Goal: Check status: Check status

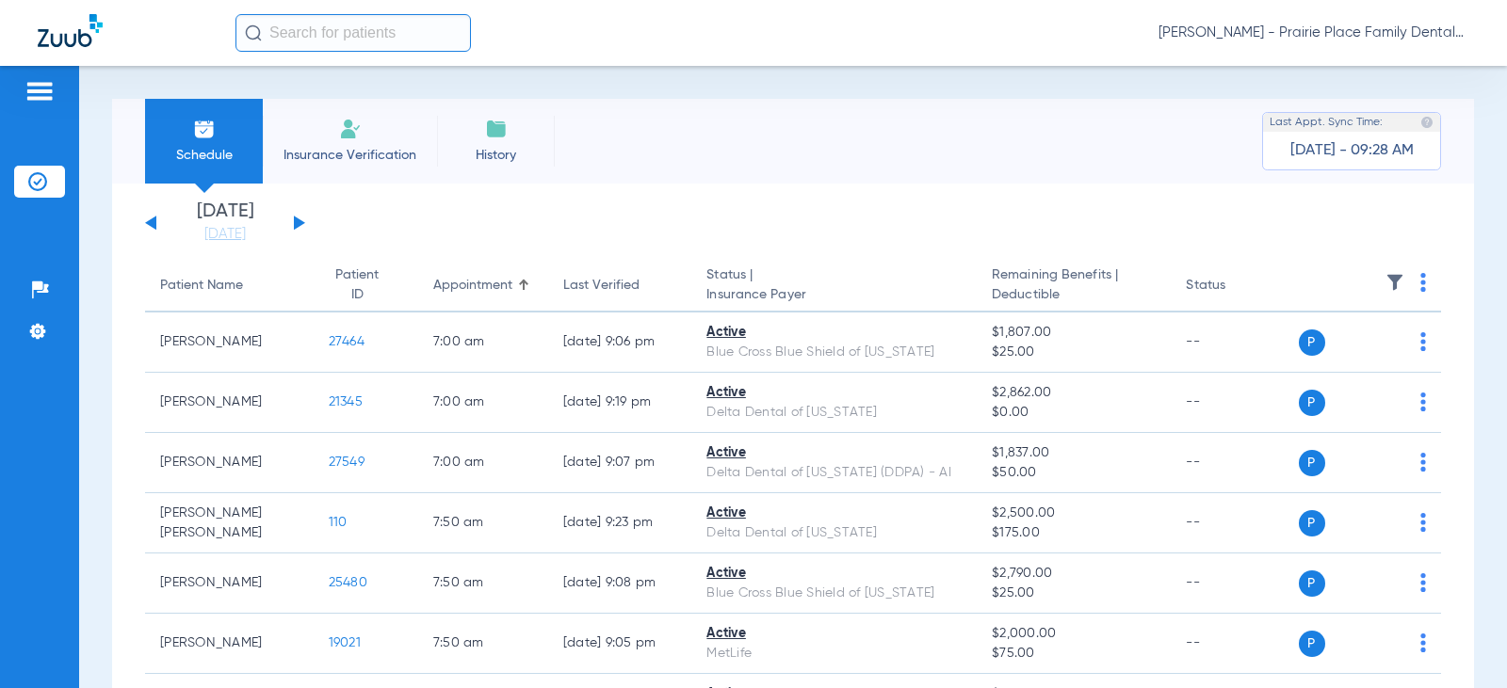
click at [301, 222] on button at bounding box center [299, 223] width 11 height 14
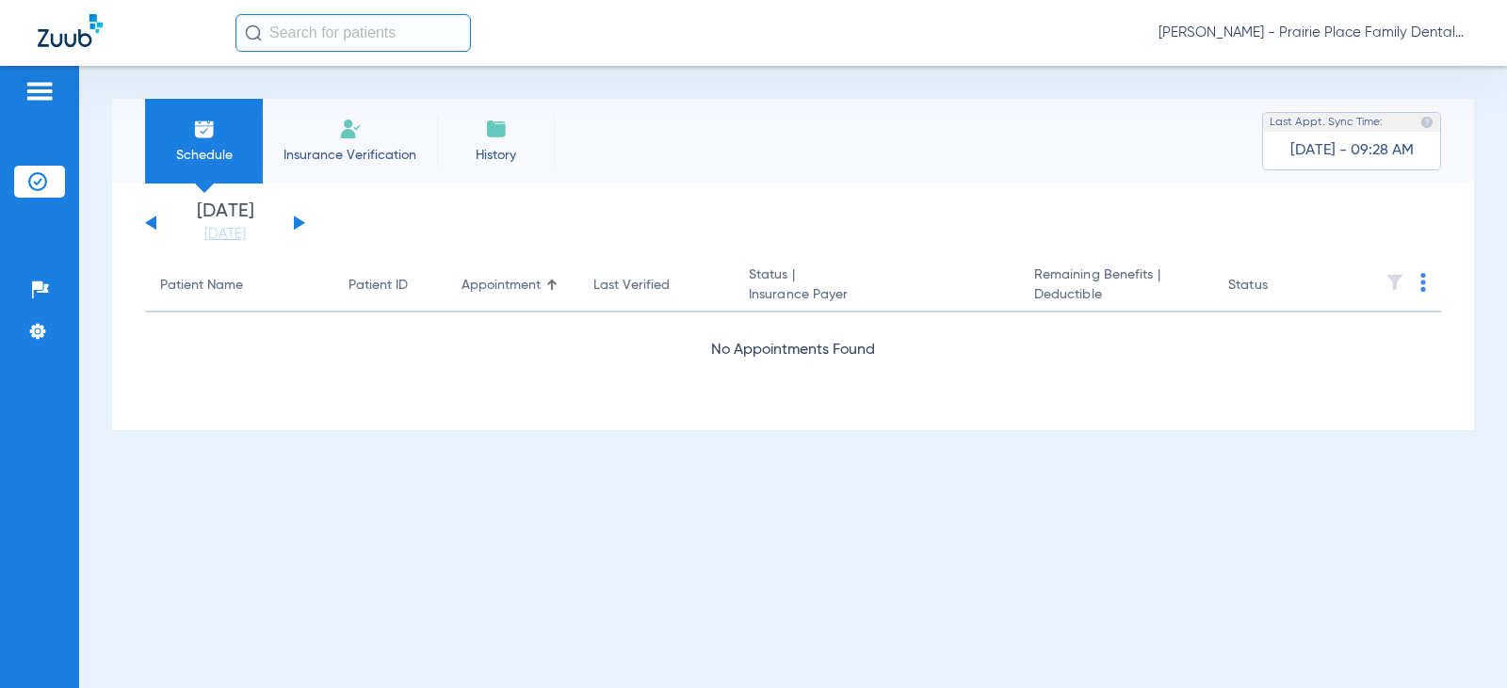
click at [301, 222] on button at bounding box center [299, 223] width 11 height 14
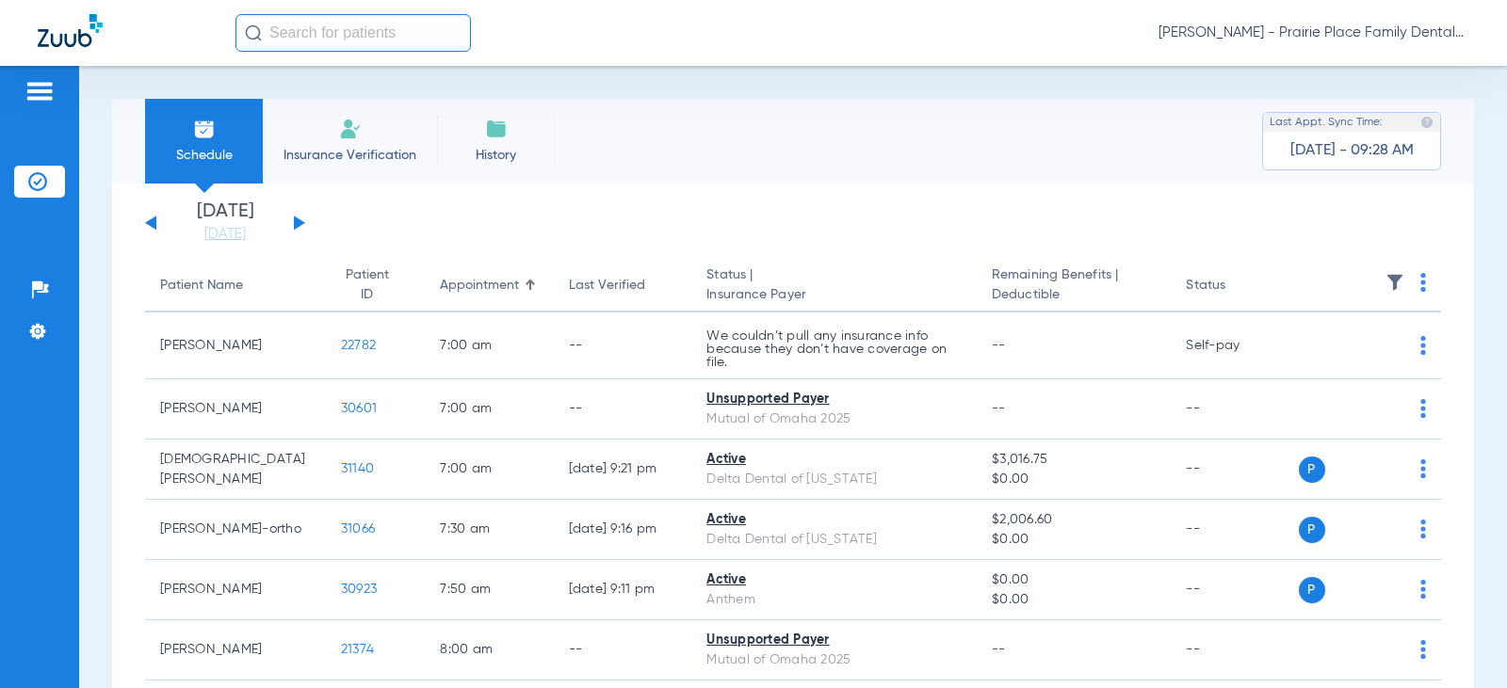
click at [298, 225] on button at bounding box center [299, 223] width 11 height 14
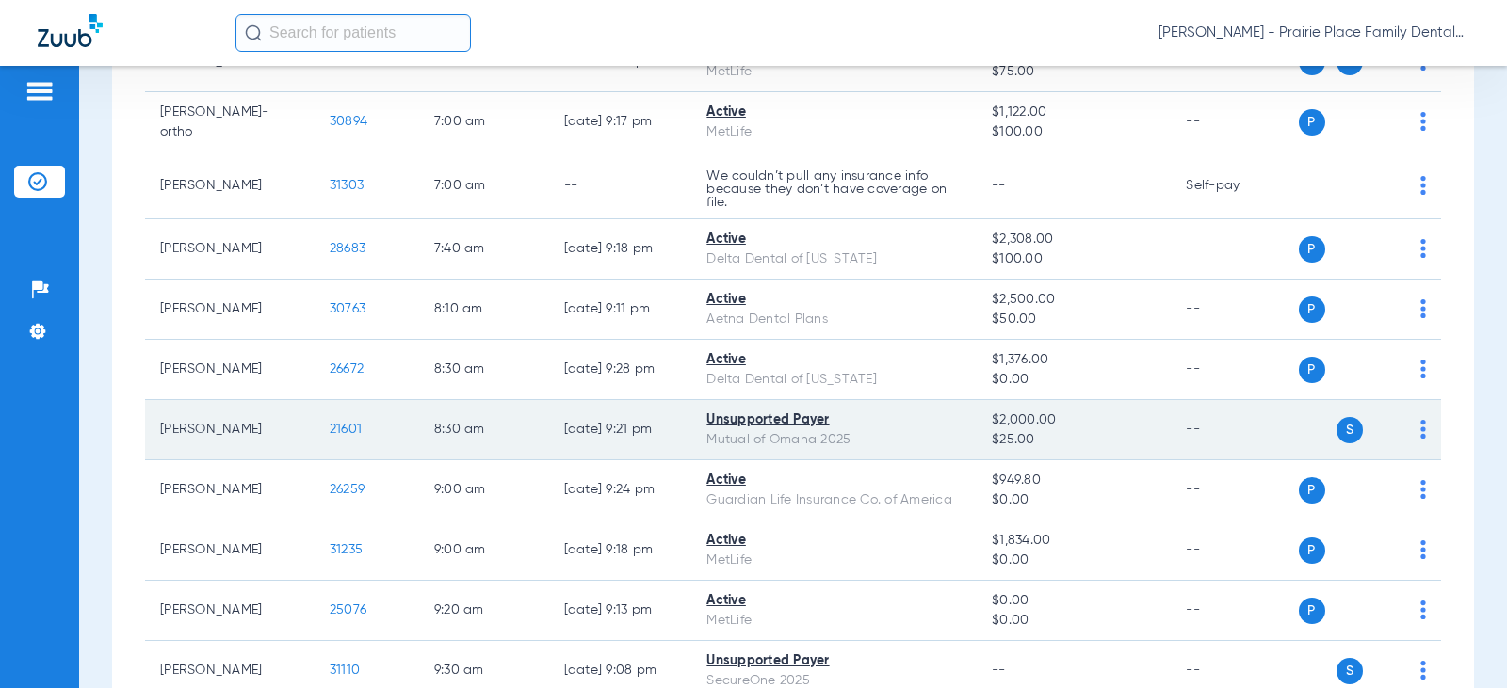
scroll to position [282, 0]
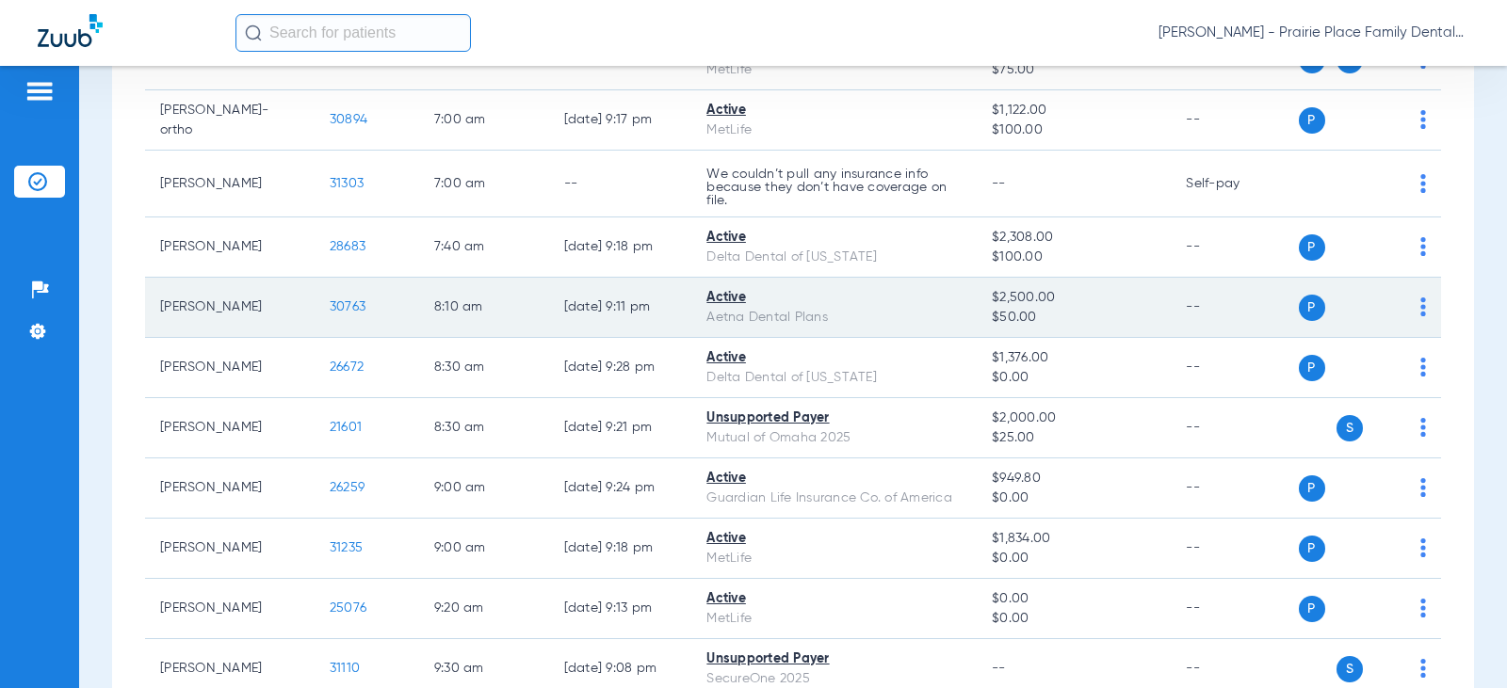
click at [343, 304] on span "30763" at bounding box center [348, 306] width 36 height 13
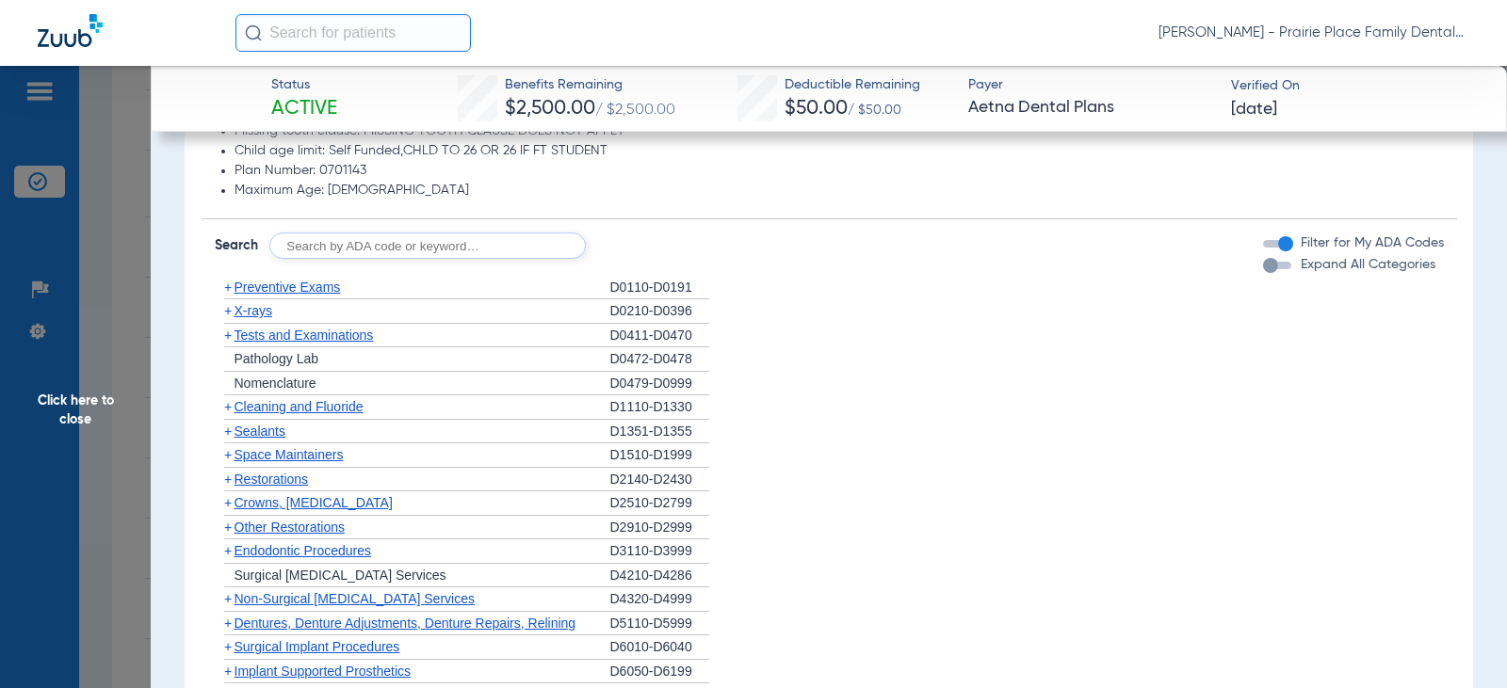
scroll to position [1036, 0]
click at [1271, 268] on div "button" at bounding box center [1277, 265] width 28 height 8
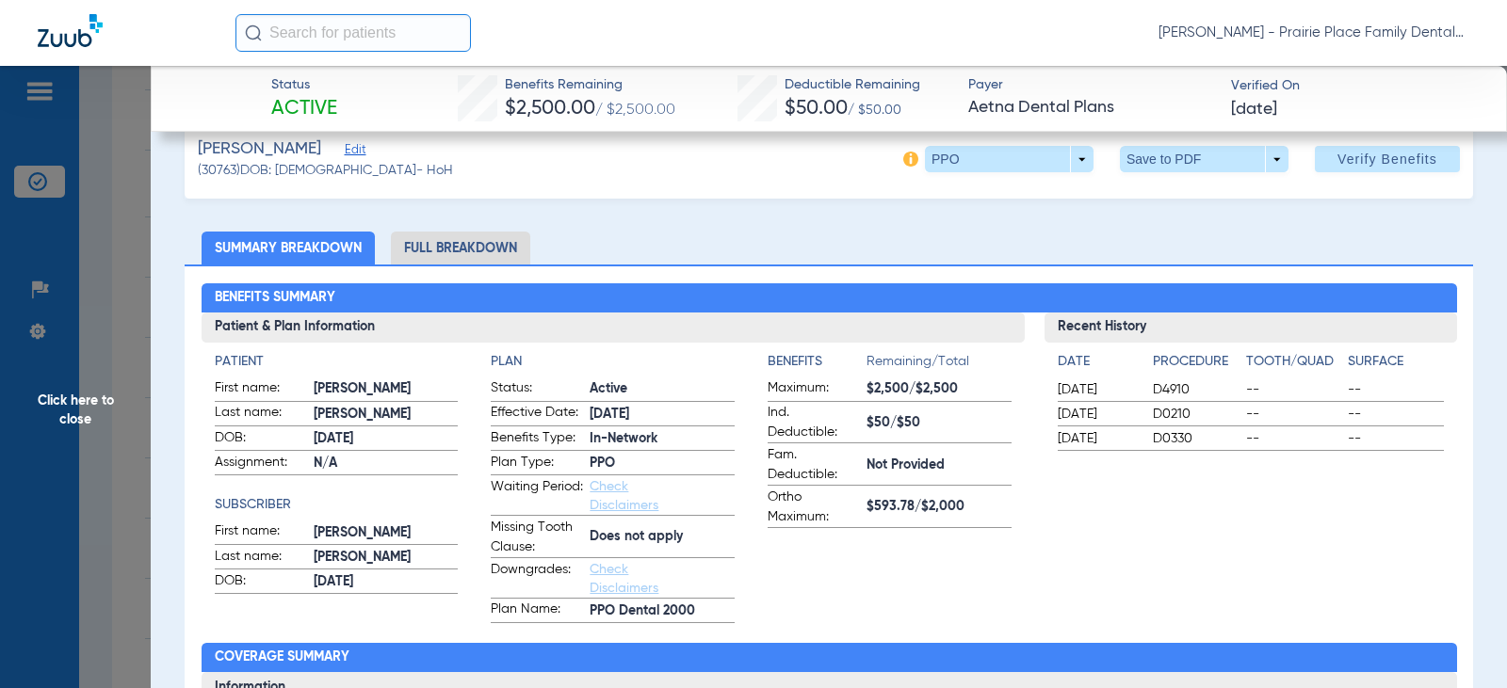
scroll to position [0, 0]
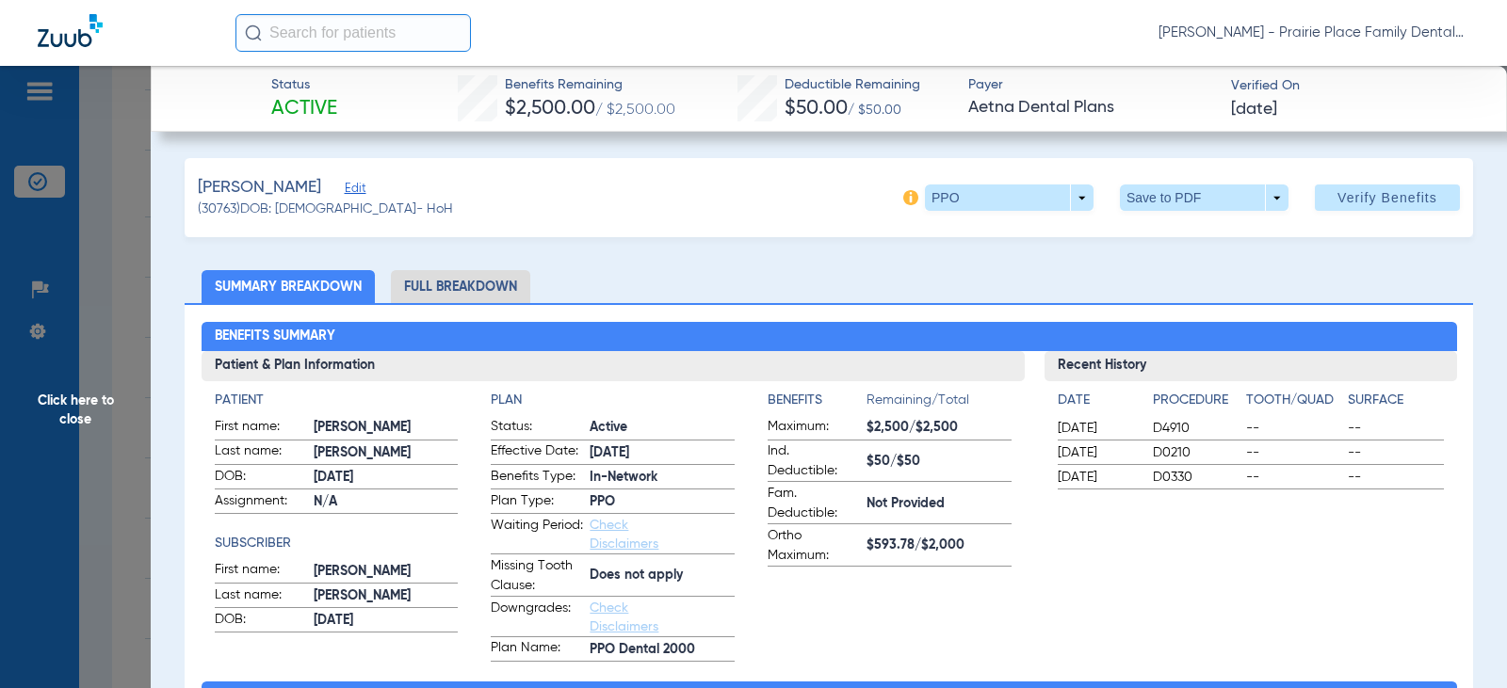
click at [507, 287] on li "Full Breakdown" at bounding box center [460, 286] width 139 height 33
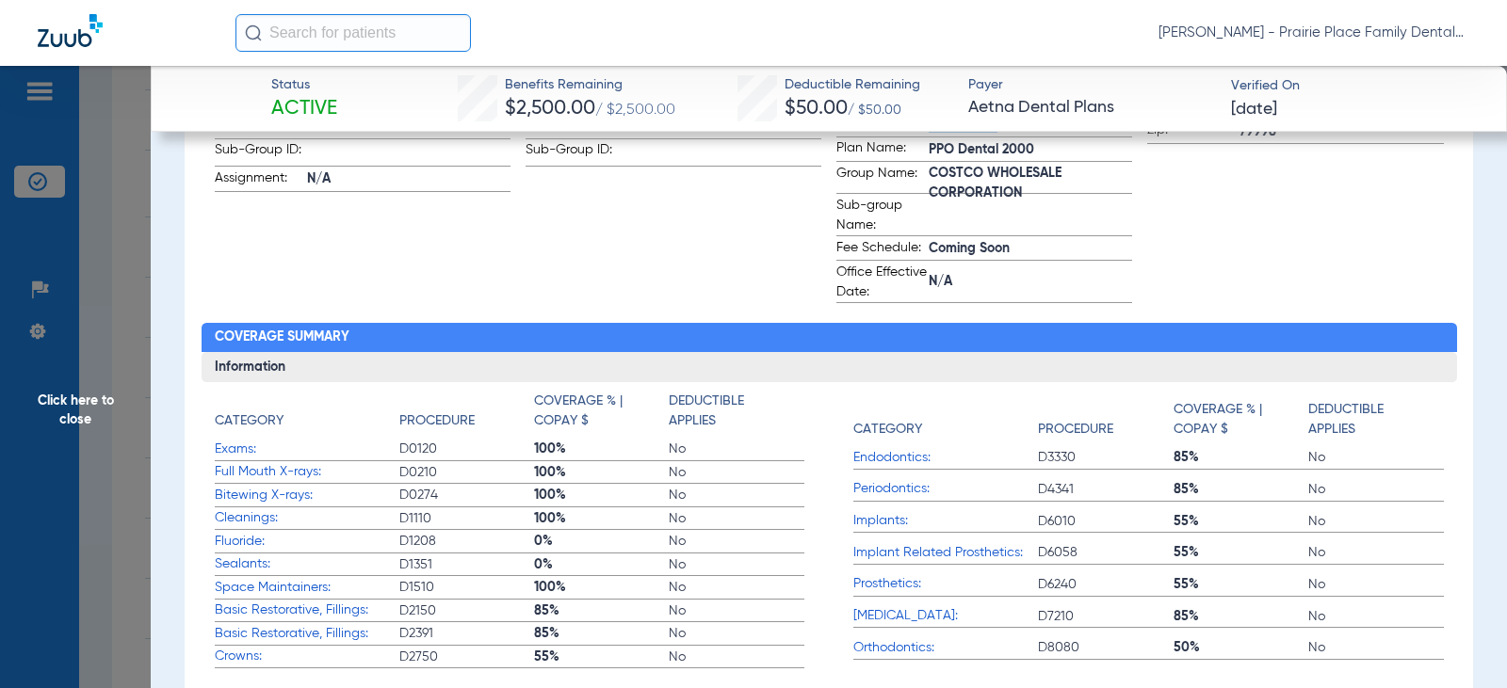
scroll to position [1036, 0]
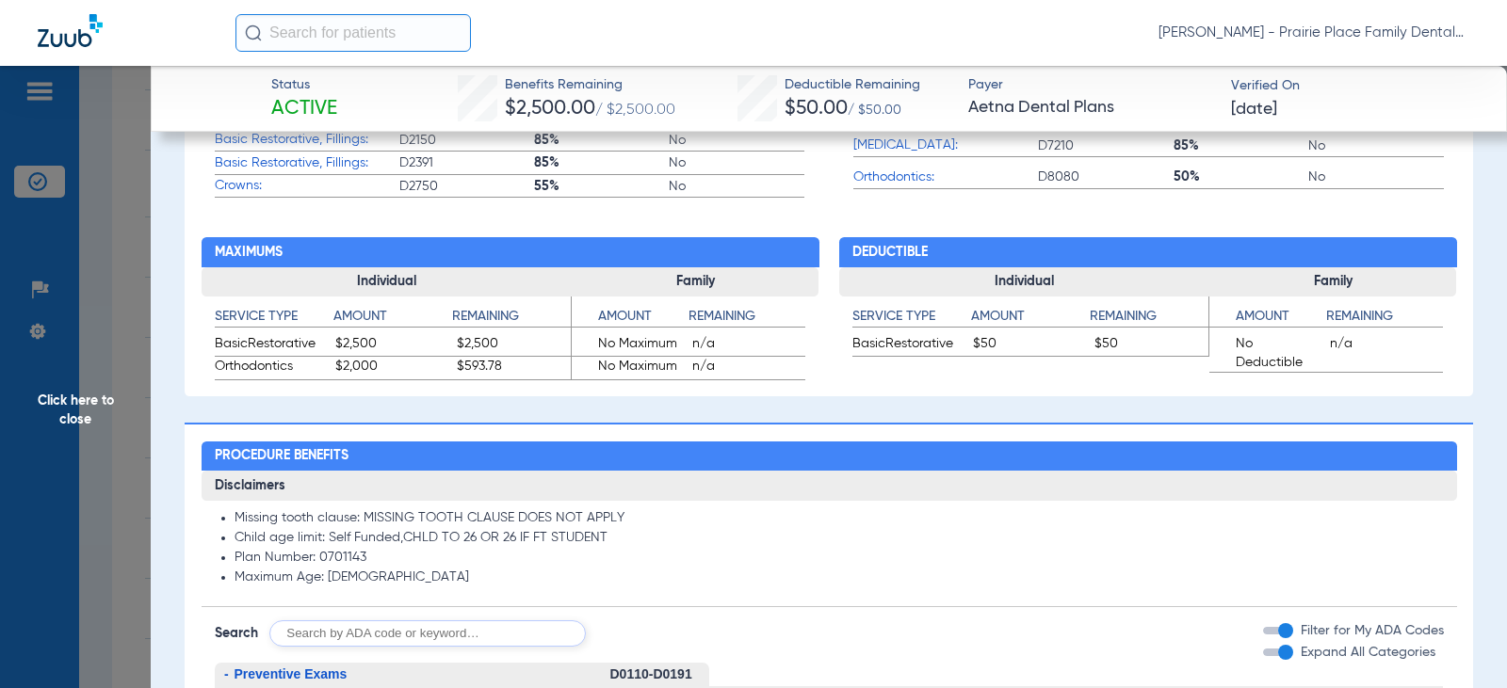
click at [67, 402] on span "Click here to close" at bounding box center [75, 410] width 151 height 688
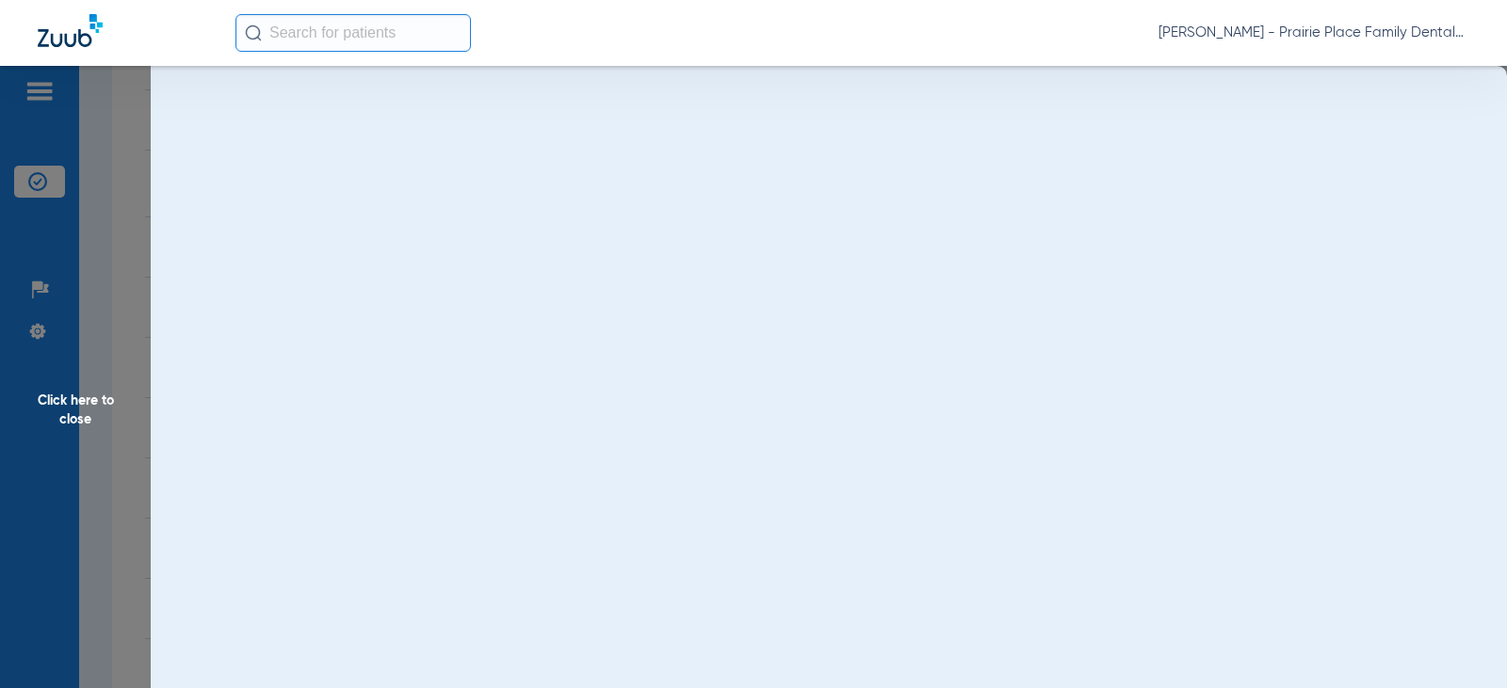
scroll to position [0, 0]
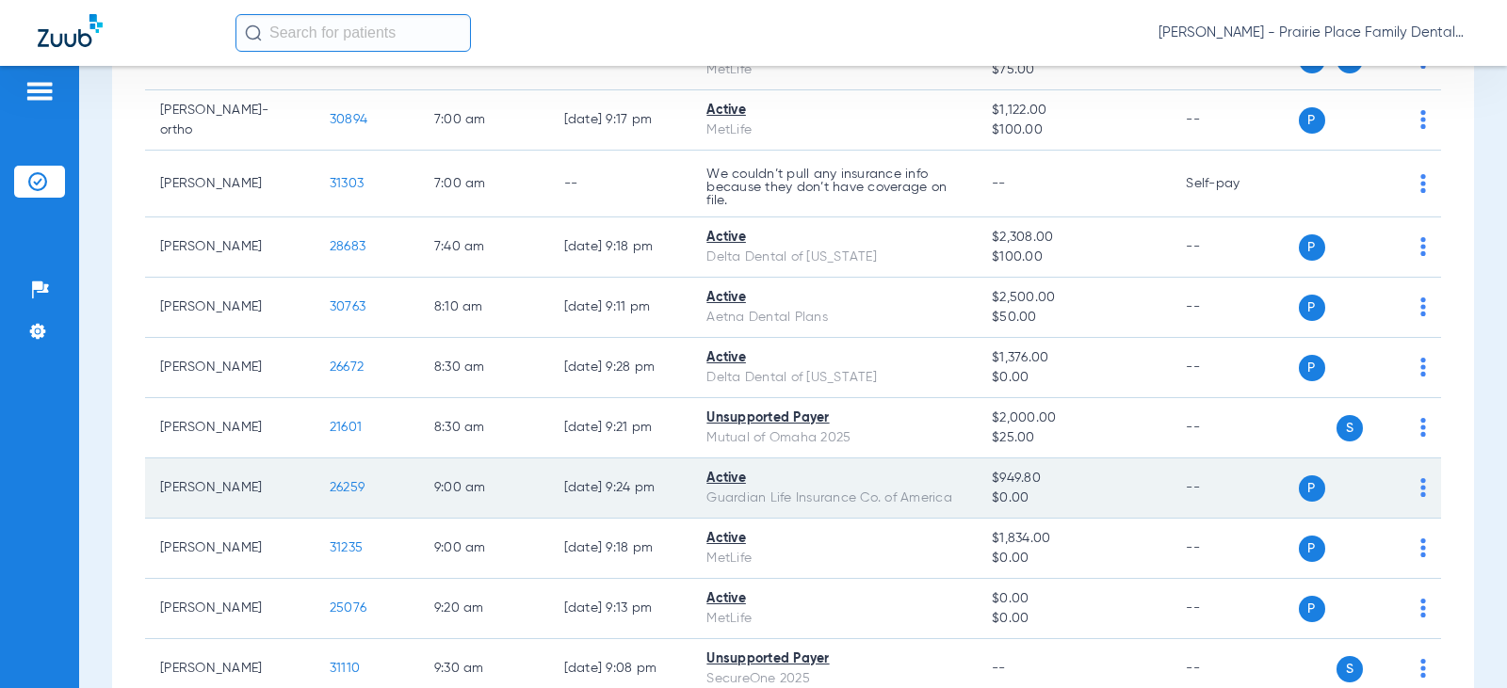
click at [336, 487] on span "26259" at bounding box center [347, 487] width 35 height 13
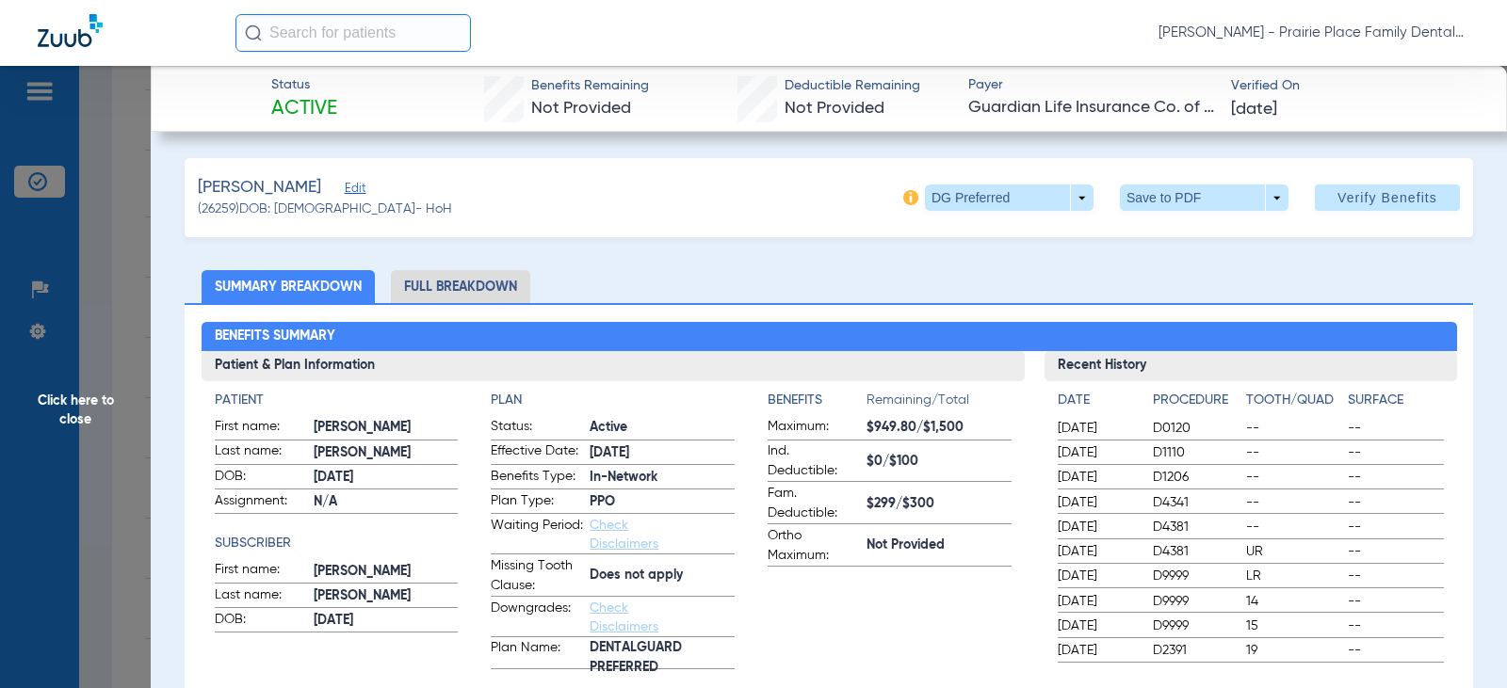
click at [482, 280] on li "Full Breakdown" at bounding box center [460, 286] width 139 height 33
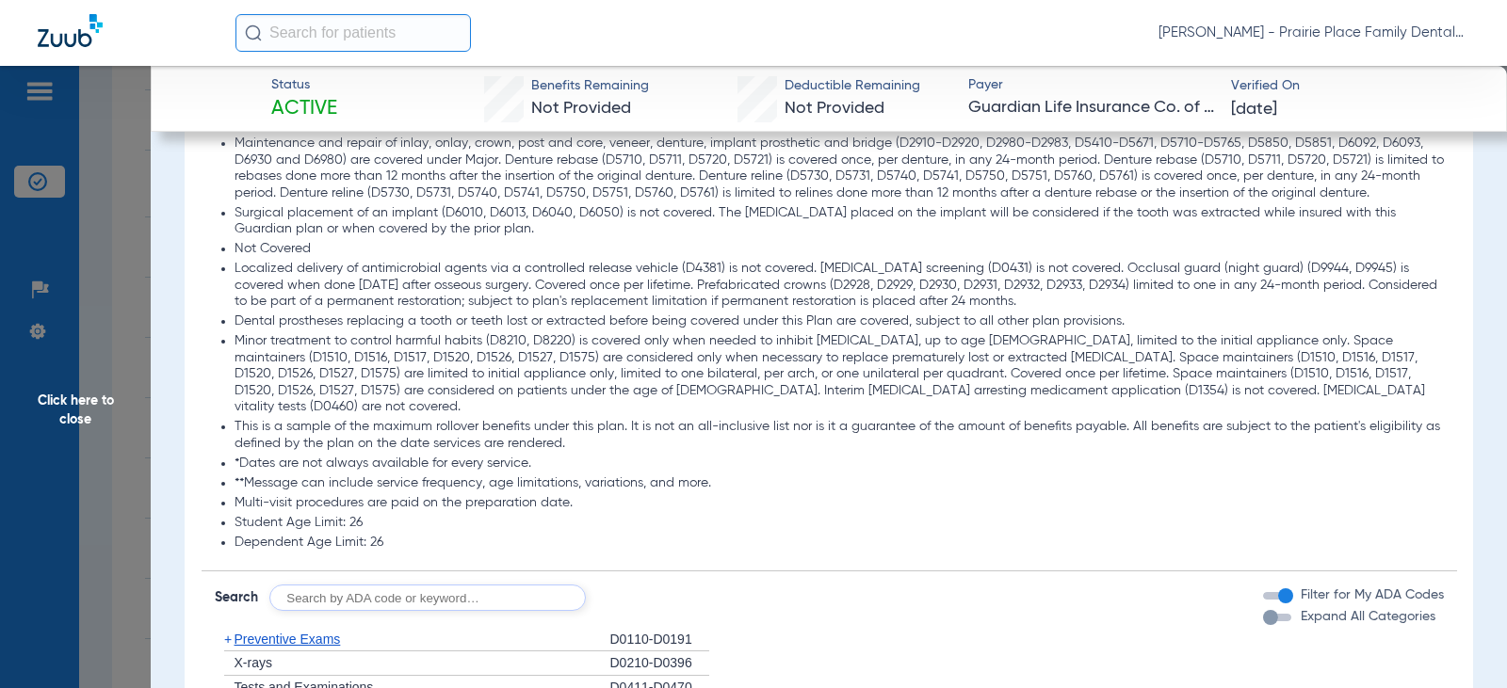
scroll to position [2354, 0]
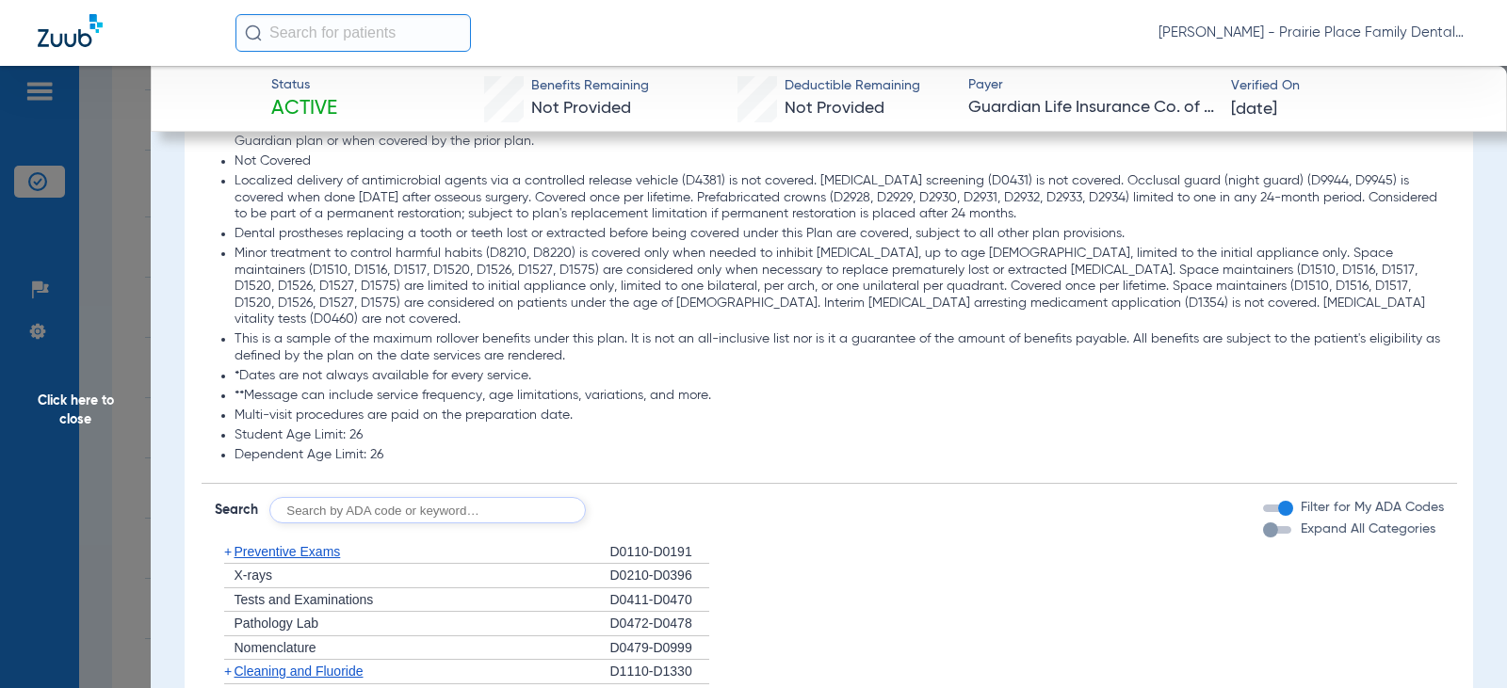
click at [1263, 538] on div "button" at bounding box center [1270, 530] width 15 height 15
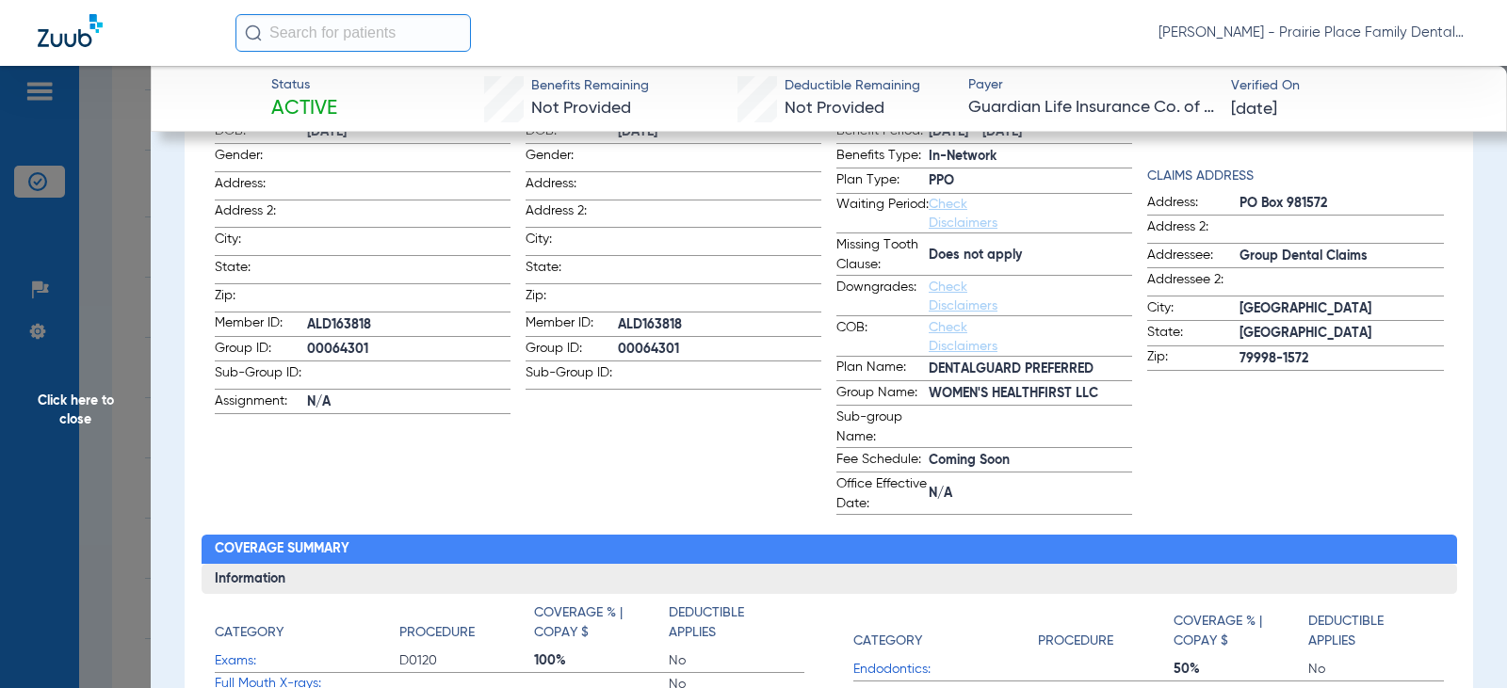
scroll to position [250, 0]
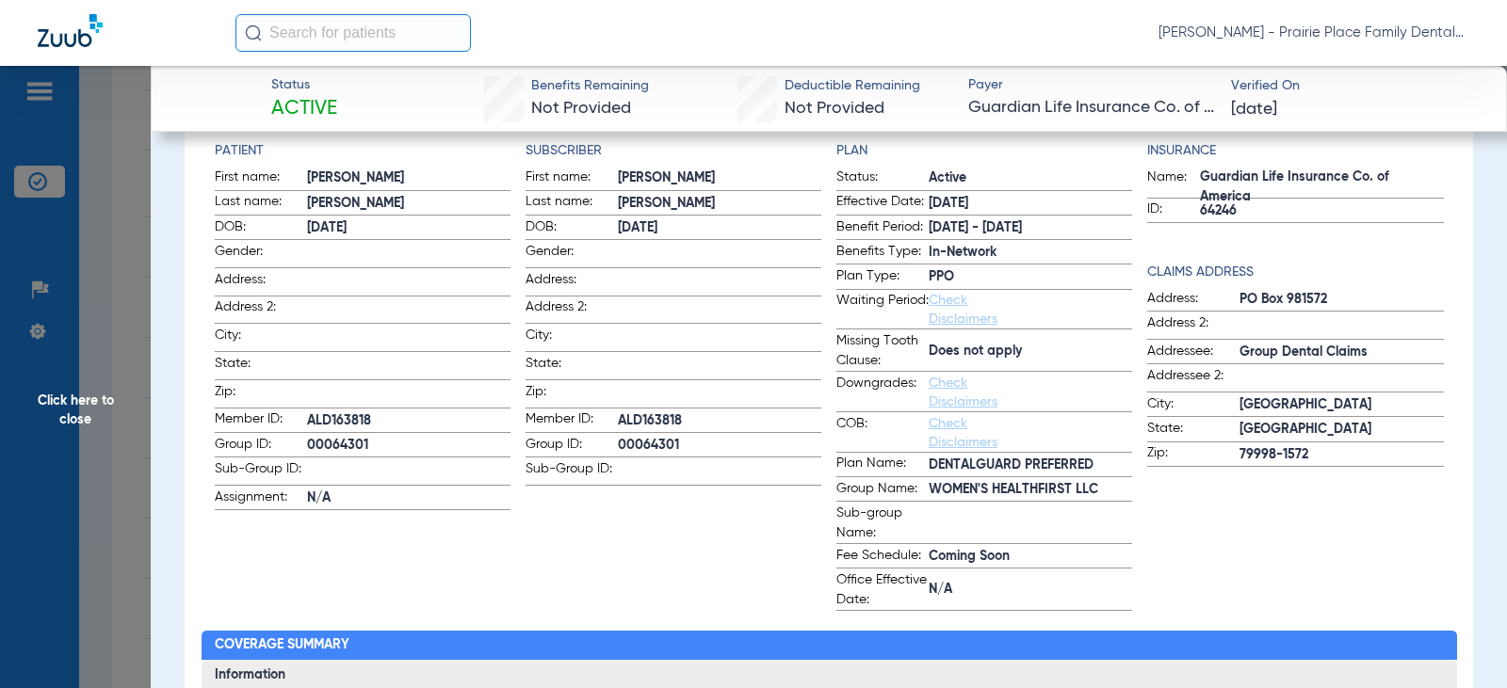
click at [99, 411] on span "Click here to close" at bounding box center [75, 410] width 151 height 688
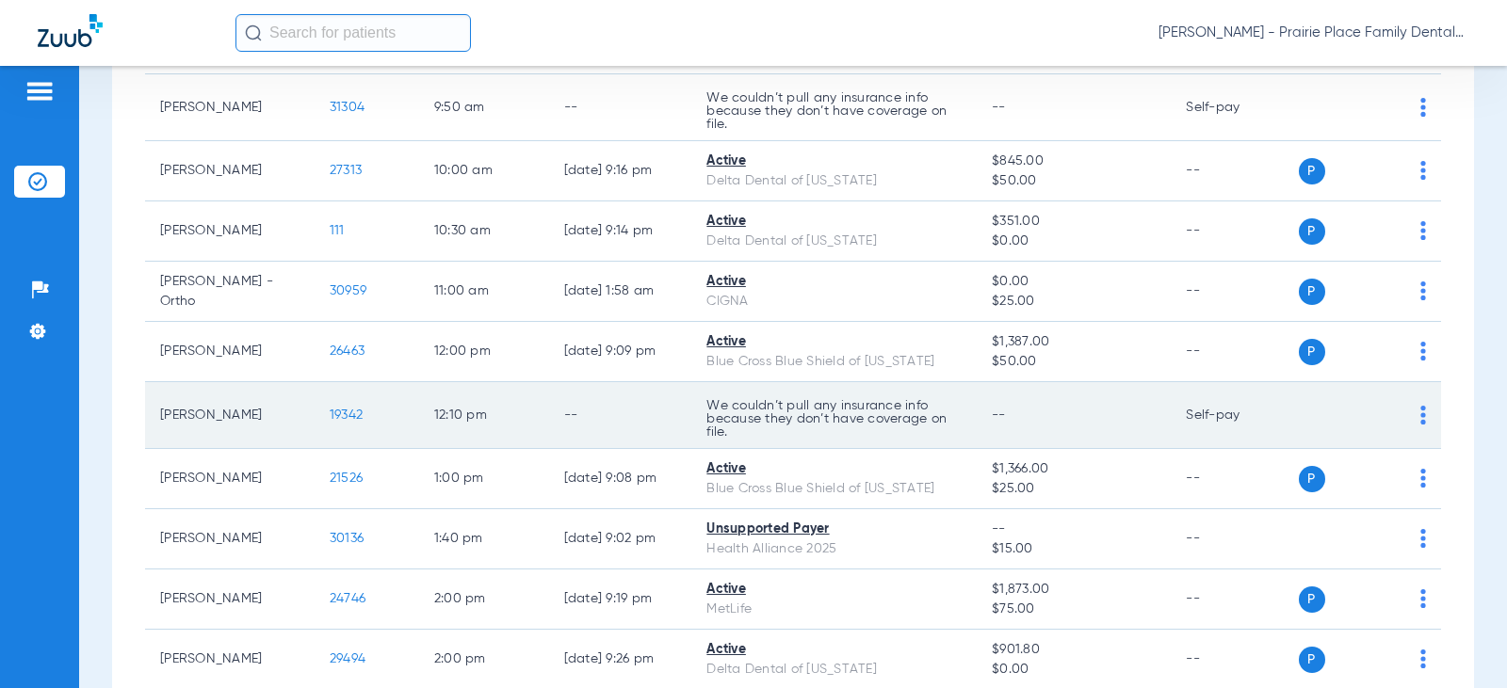
scroll to position [942, 0]
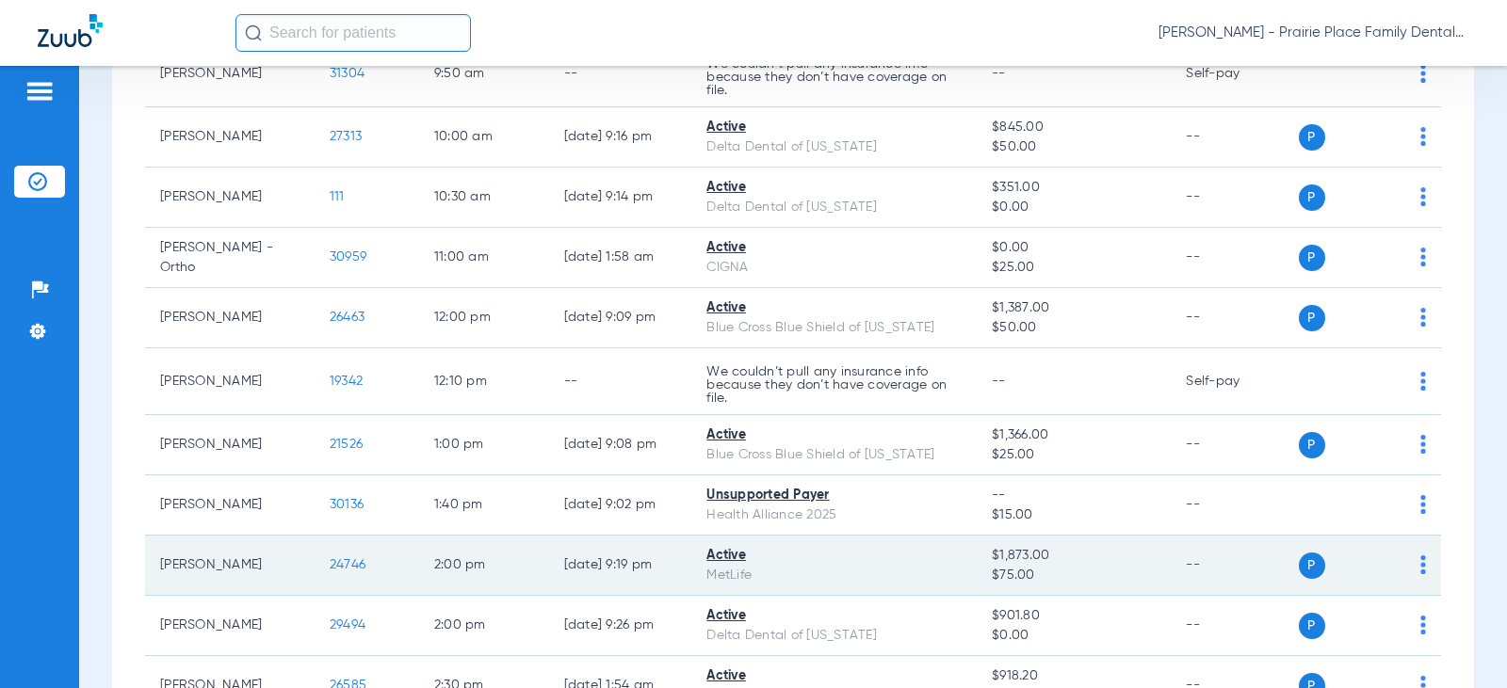
click at [339, 569] on span "24746" at bounding box center [348, 564] width 36 height 13
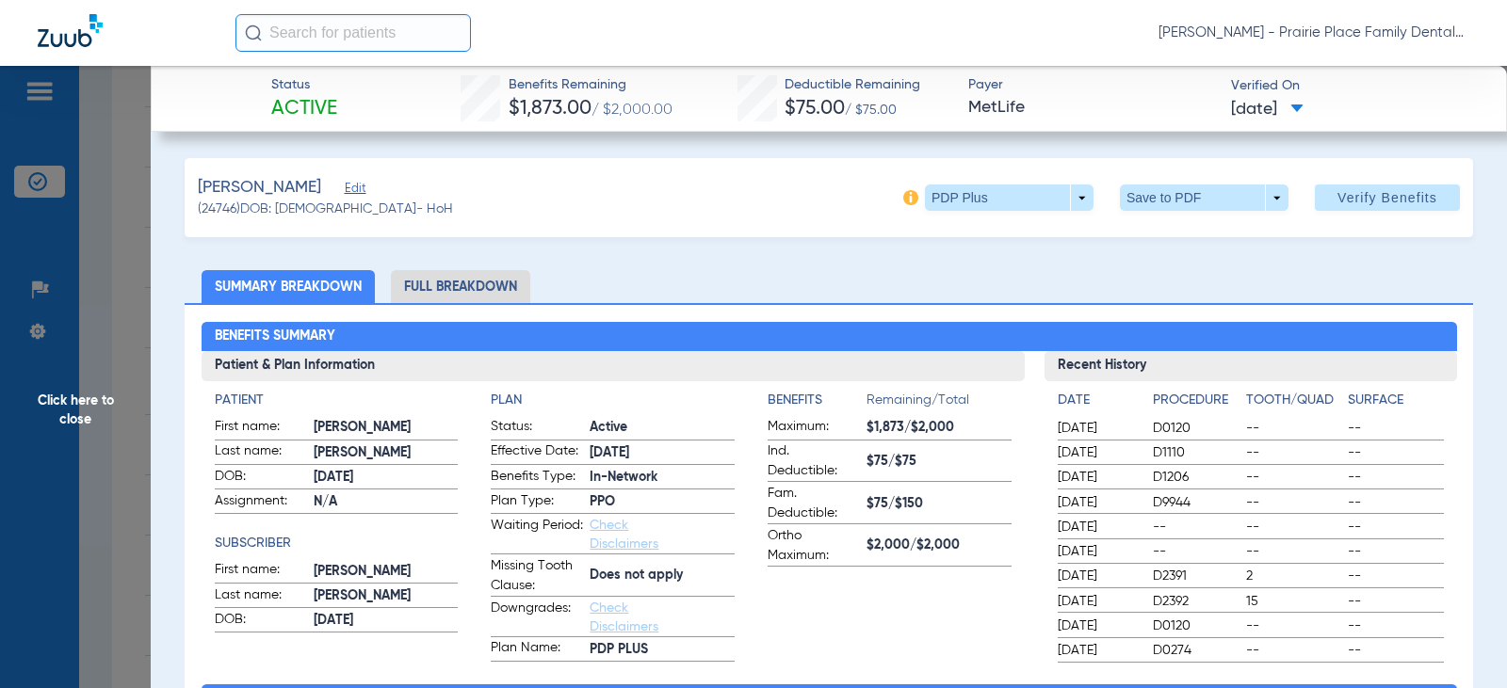
click at [475, 280] on li "Full Breakdown" at bounding box center [460, 286] width 139 height 33
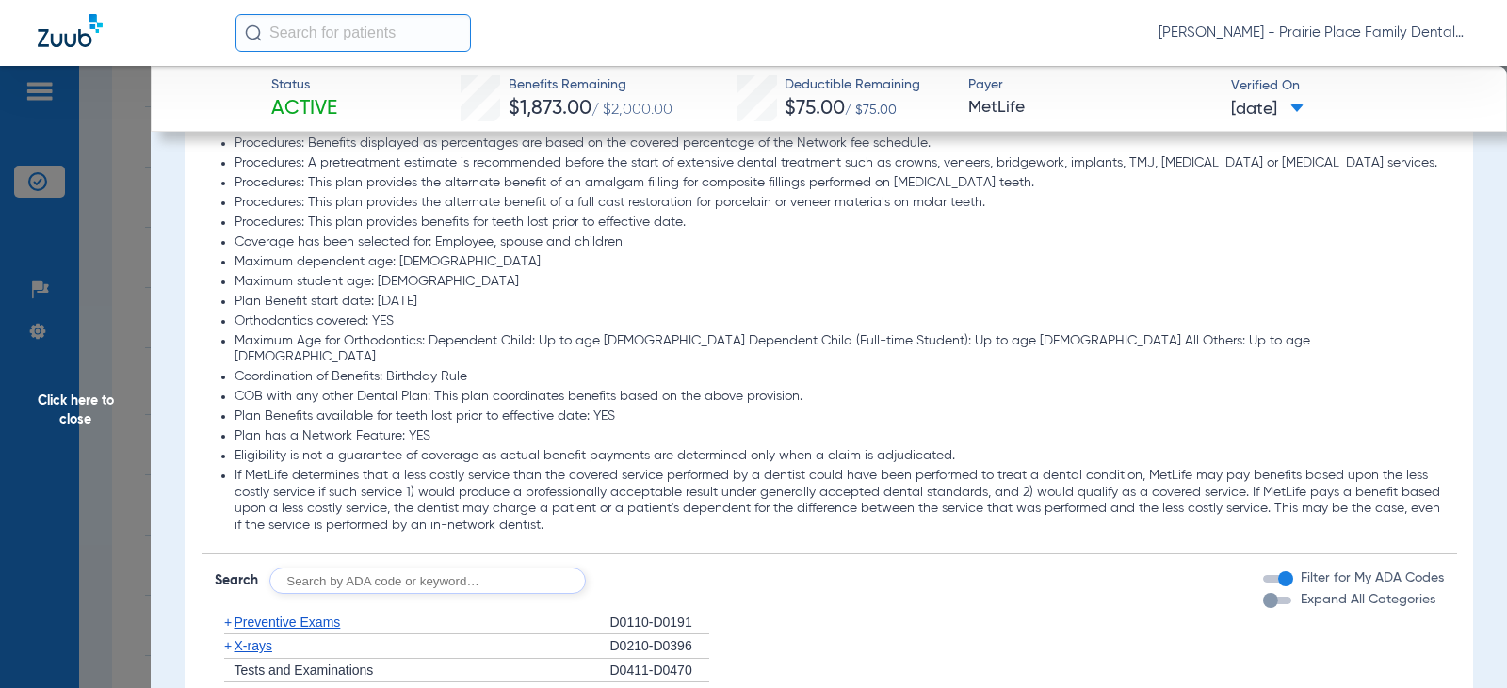
scroll to position [2260, 0]
click at [1263, 591] on div "button" at bounding box center [1270, 598] width 15 height 15
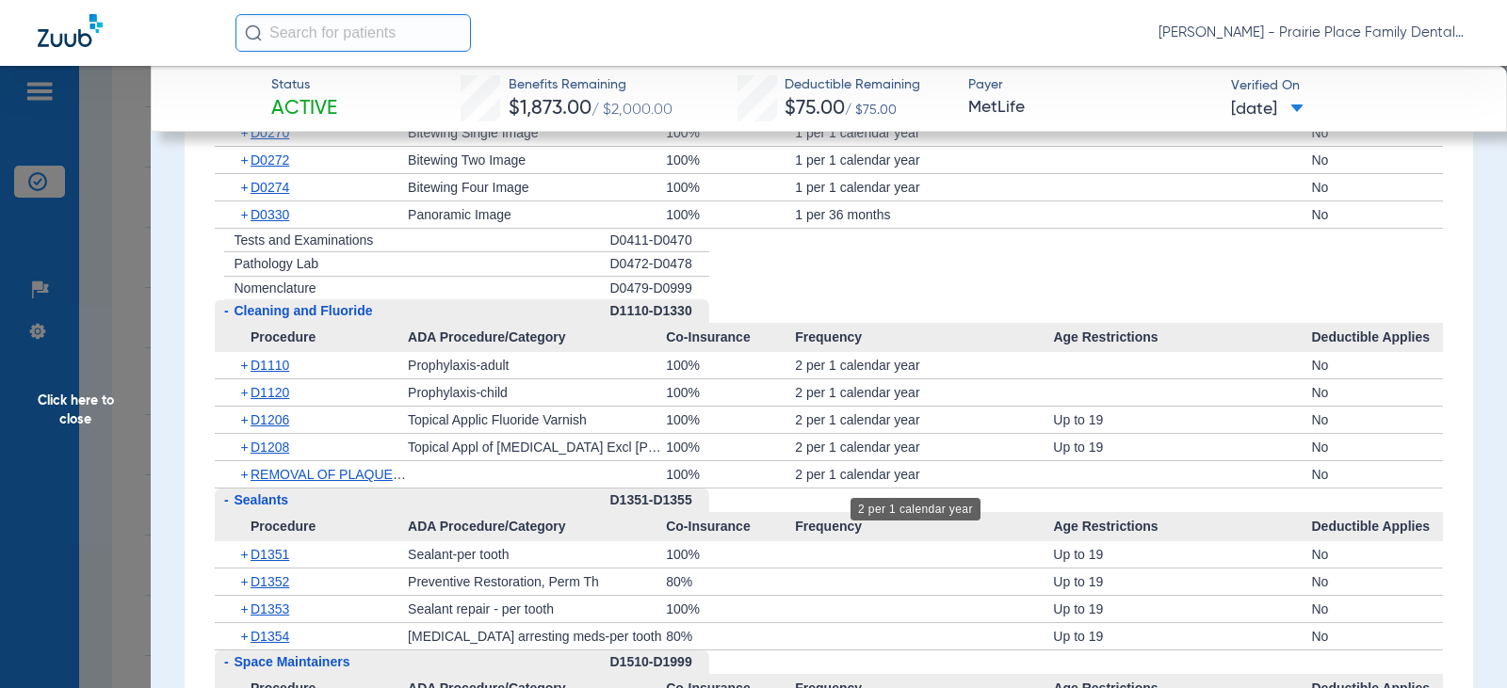
scroll to position [3107, 0]
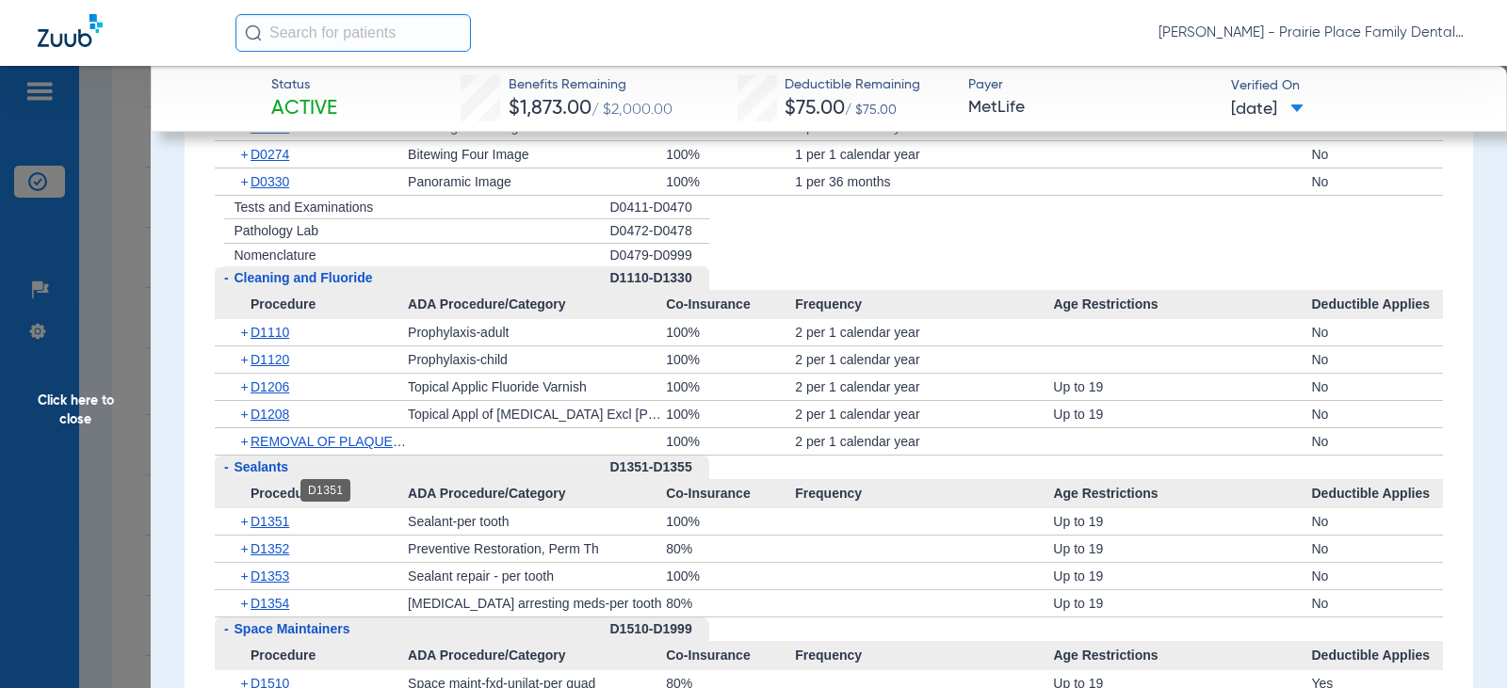
click at [266, 514] on span "D1351" at bounding box center [269, 521] width 39 height 15
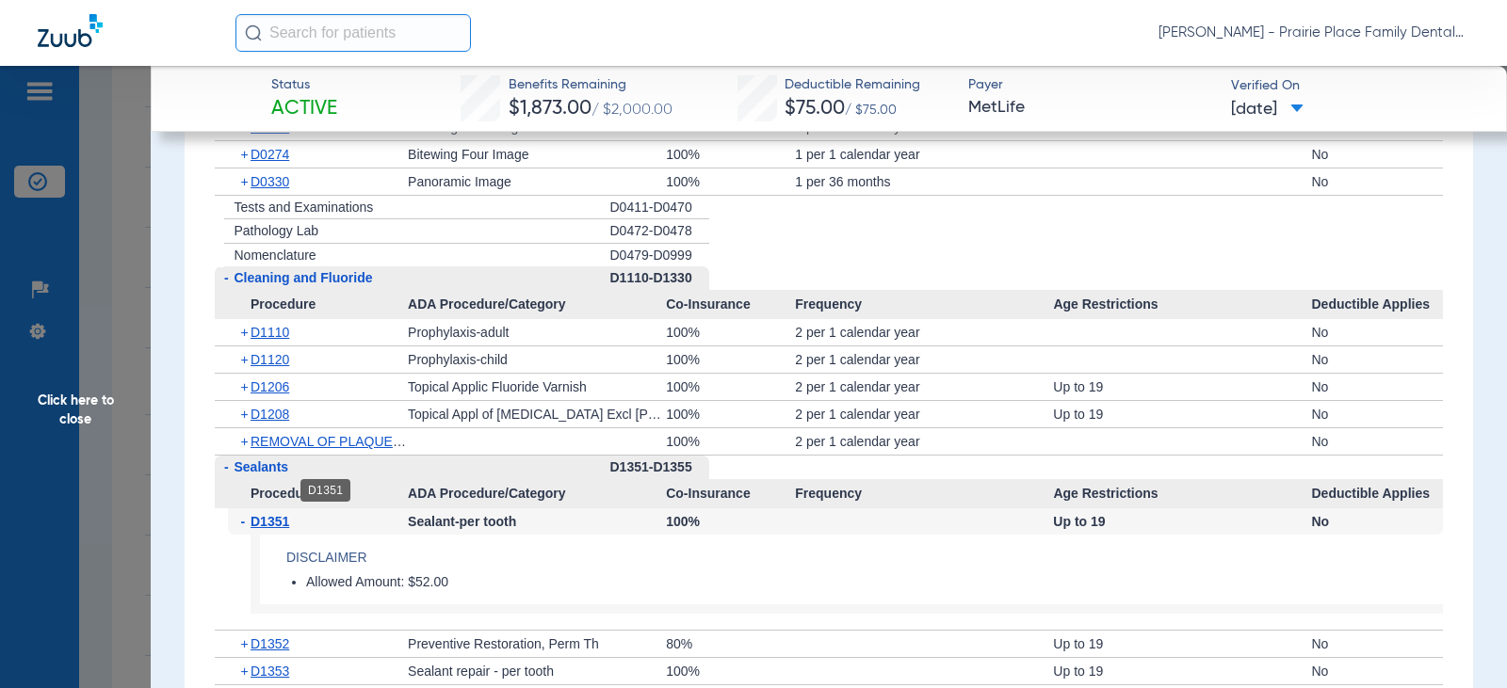
click at [269, 514] on span "D1351" at bounding box center [269, 521] width 39 height 15
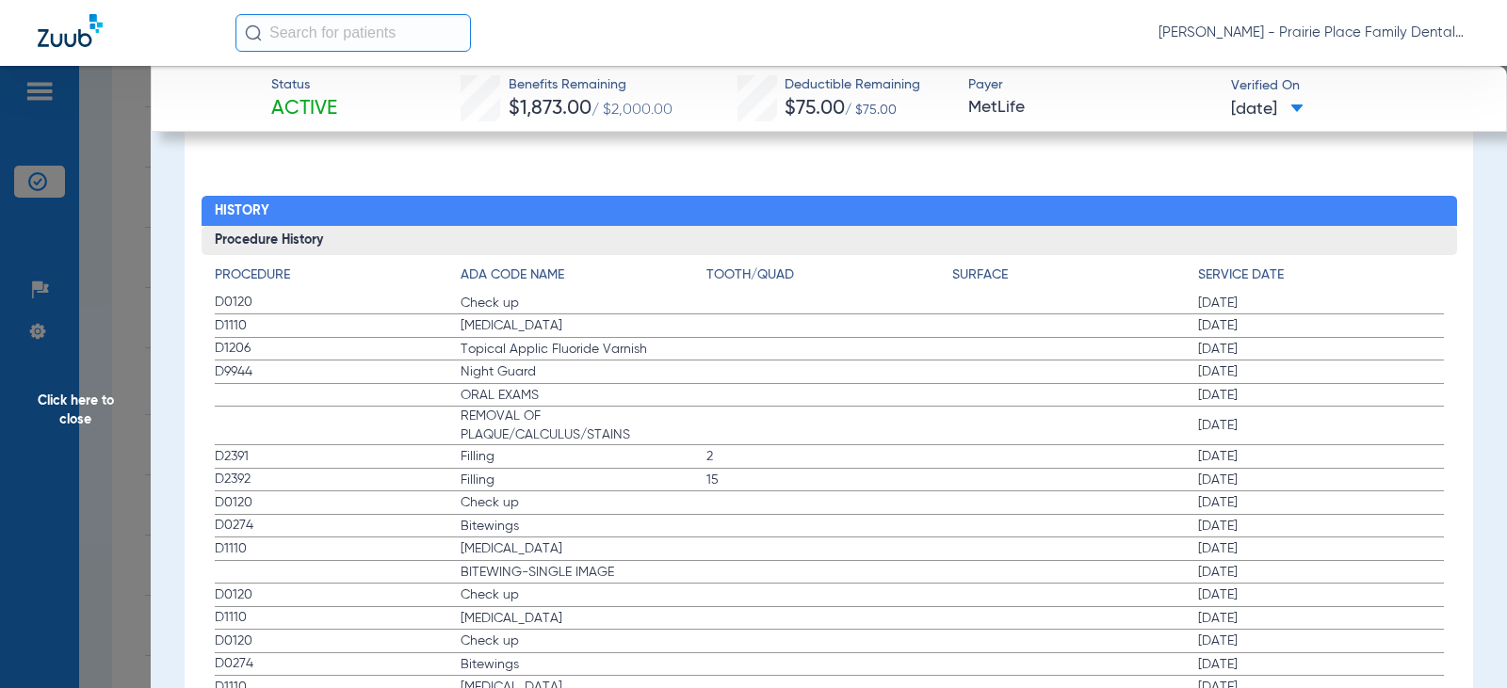
scroll to position [6868, 0]
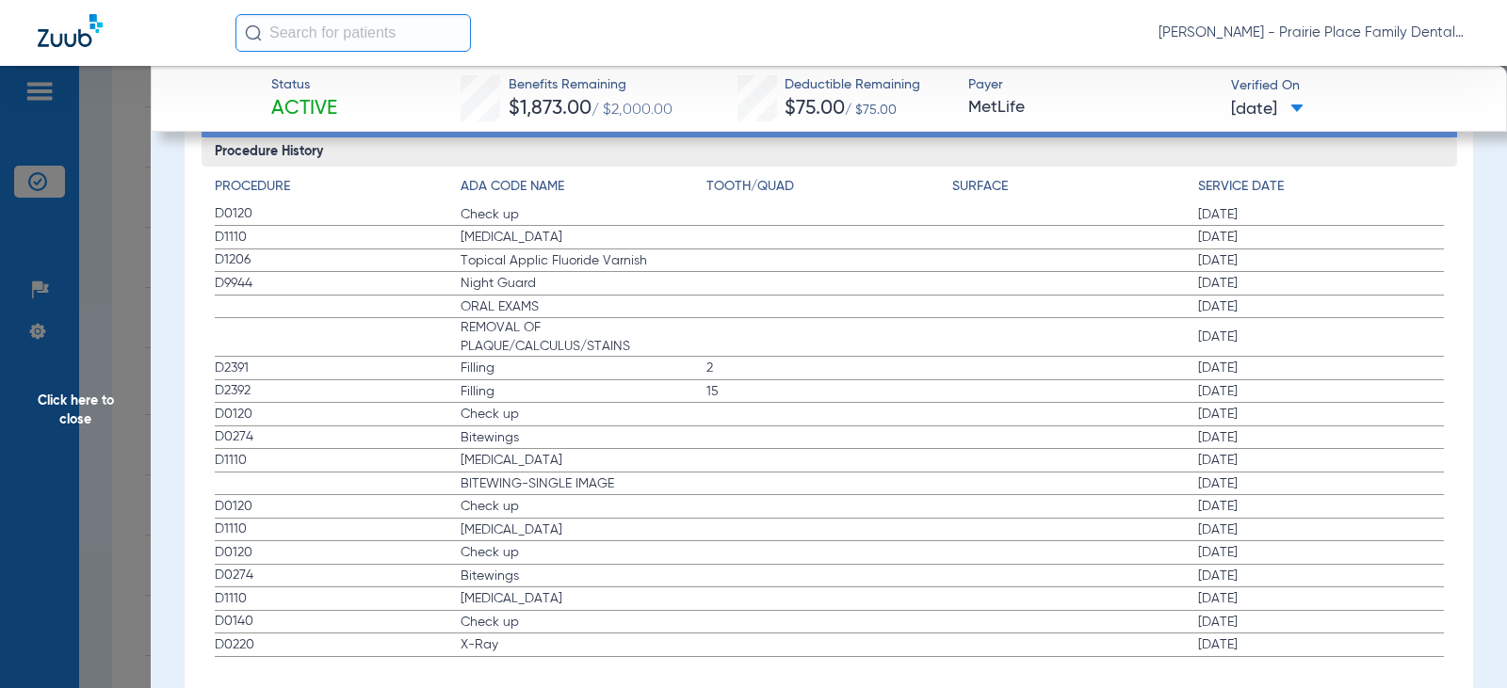
click at [54, 403] on span "Click here to close" at bounding box center [75, 410] width 151 height 688
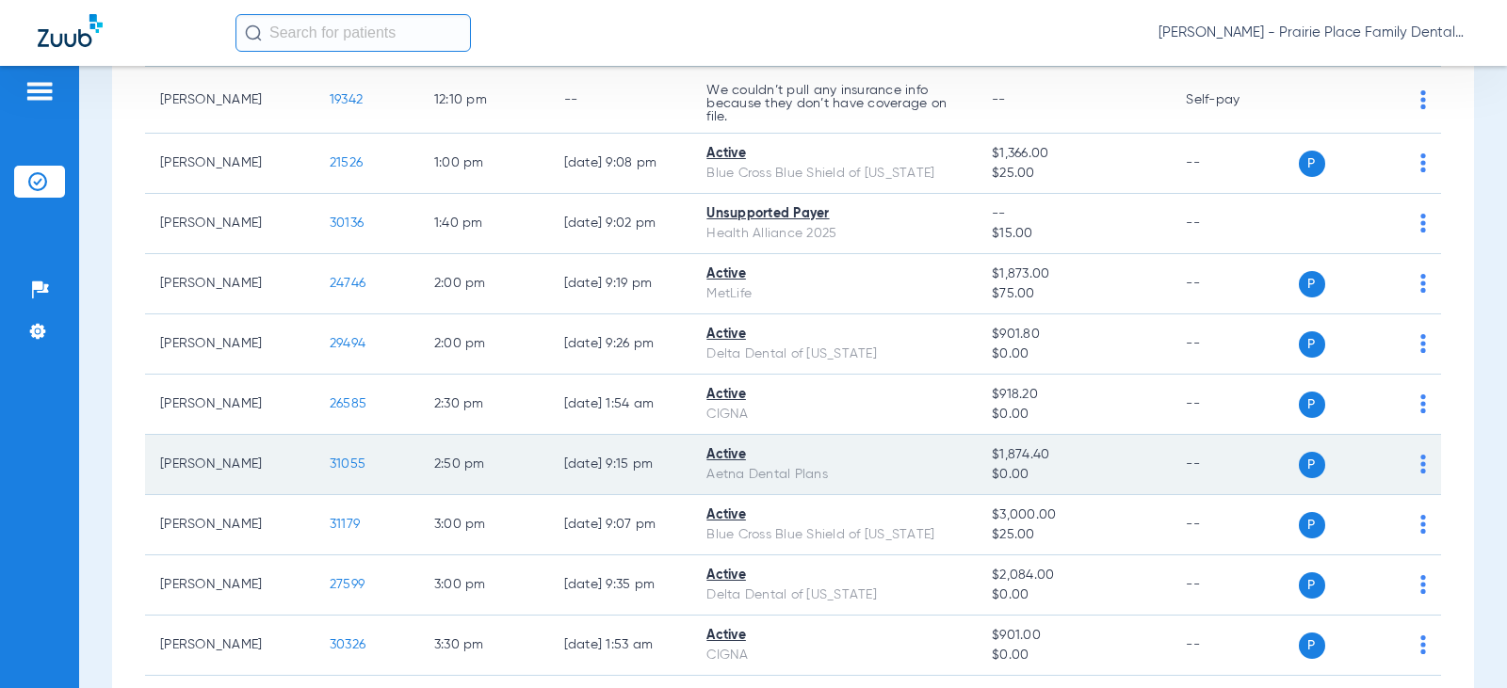
scroll to position [1224, 0]
click at [331, 461] on span "31055" at bounding box center [348, 463] width 36 height 13
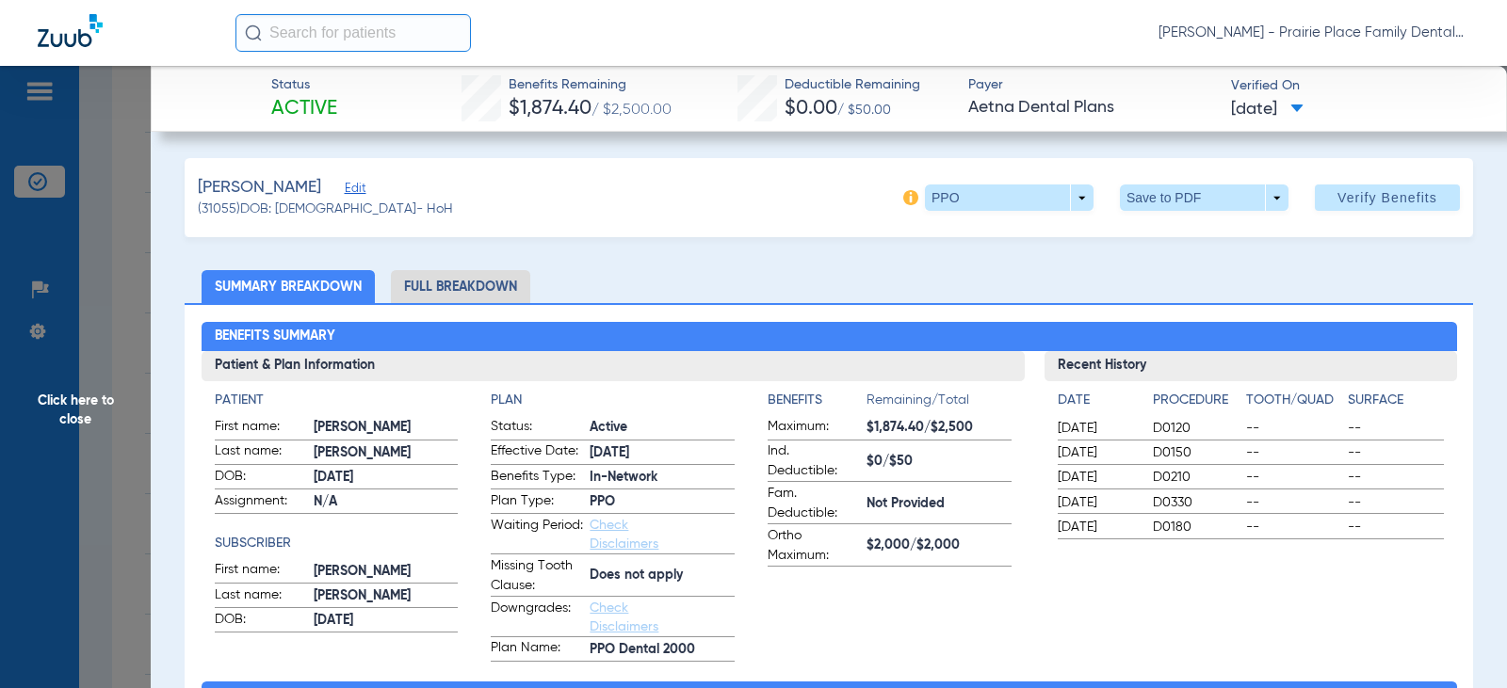
click at [475, 281] on li "Full Breakdown" at bounding box center [460, 286] width 139 height 33
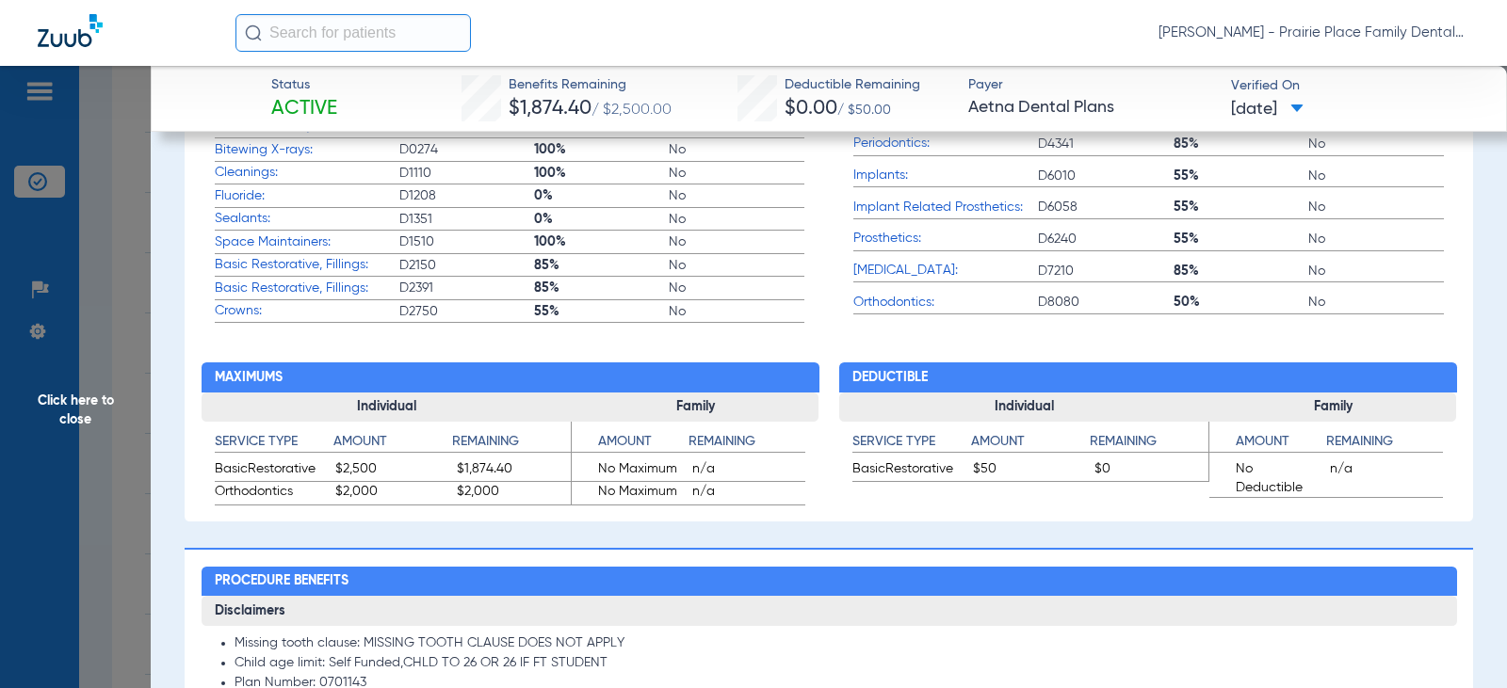
scroll to position [942, 0]
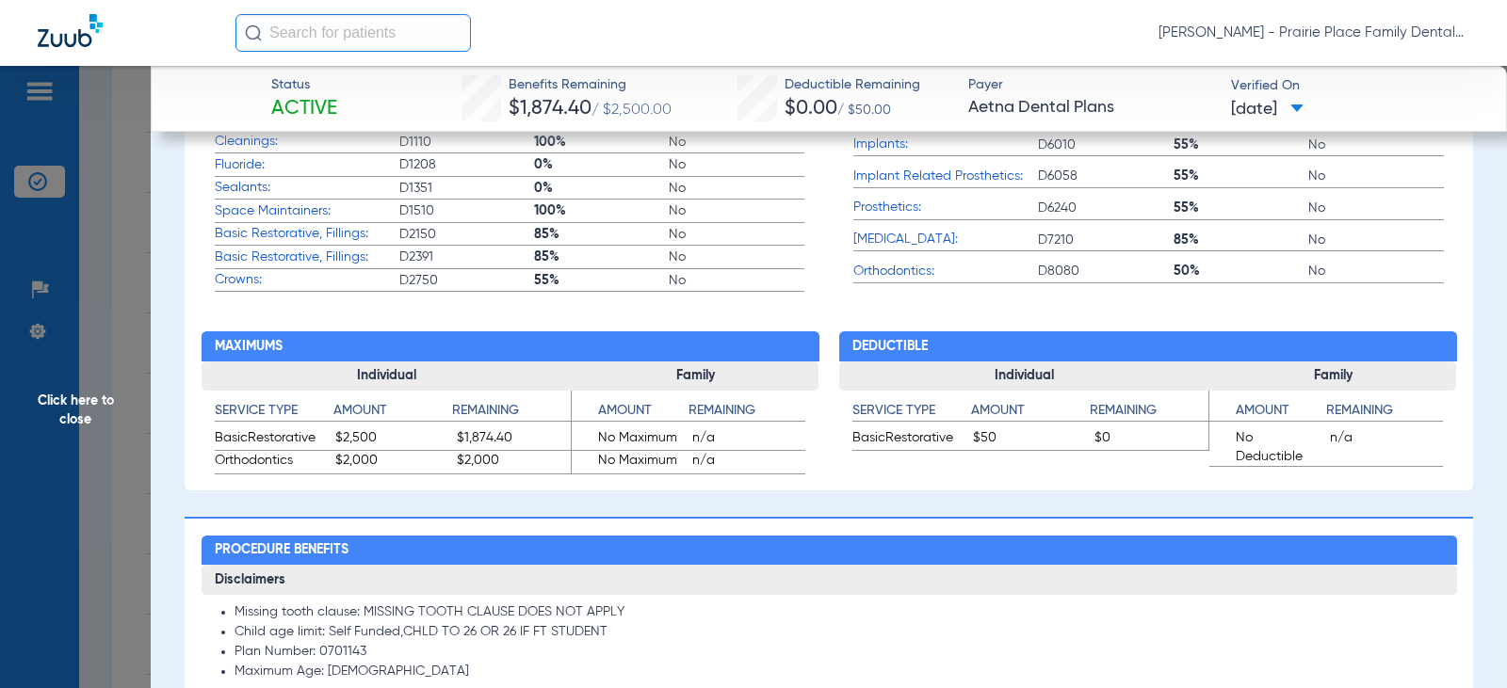
click at [62, 402] on span "Click here to close" at bounding box center [75, 410] width 151 height 688
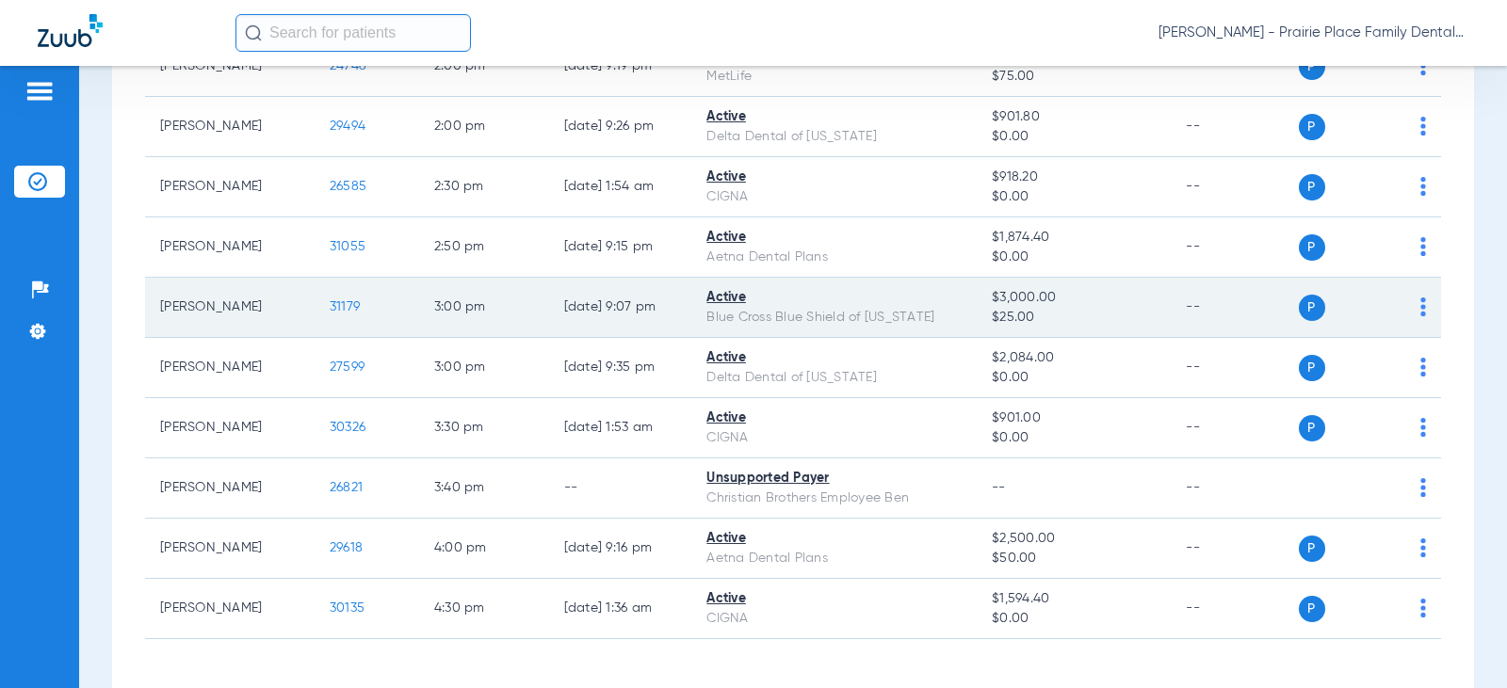
scroll to position [1512, 0]
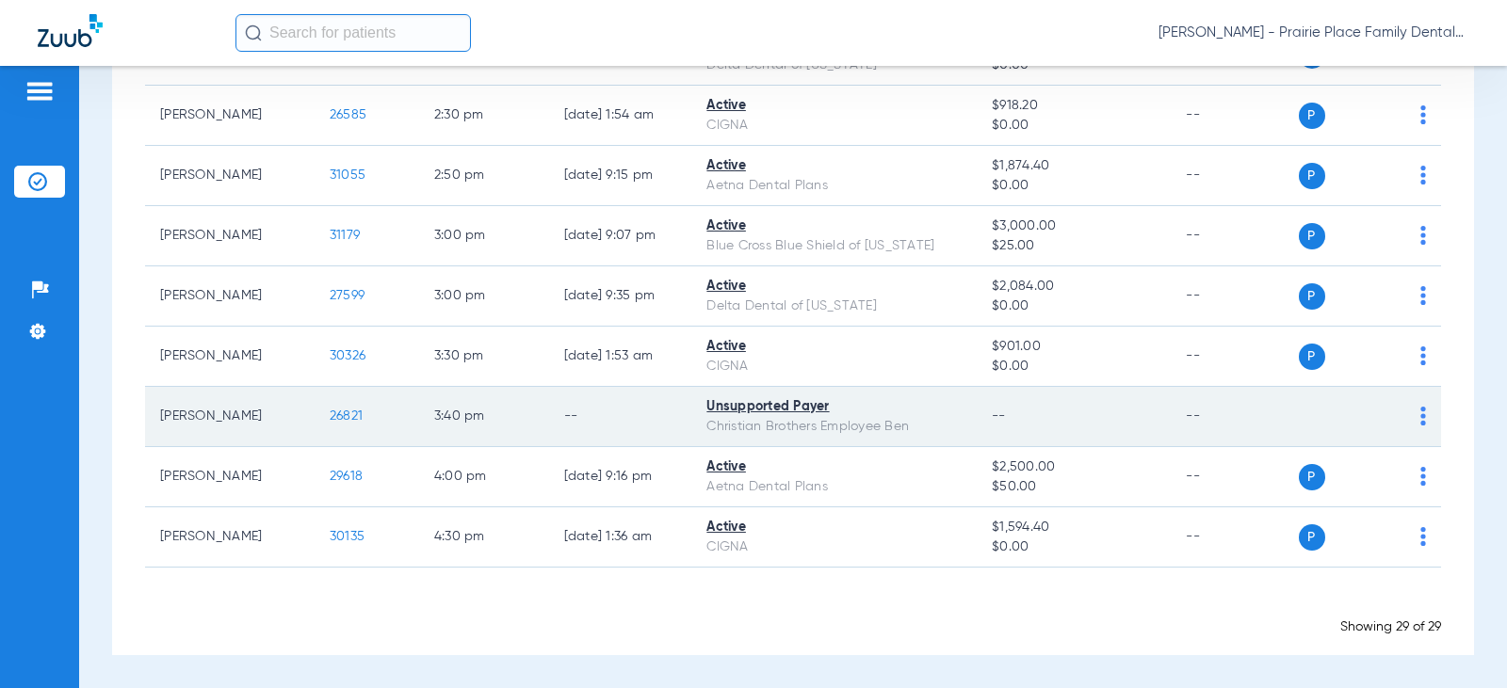
click at [336, 415] on span "26821" at bounding box center [346, 416] width 33 height 13
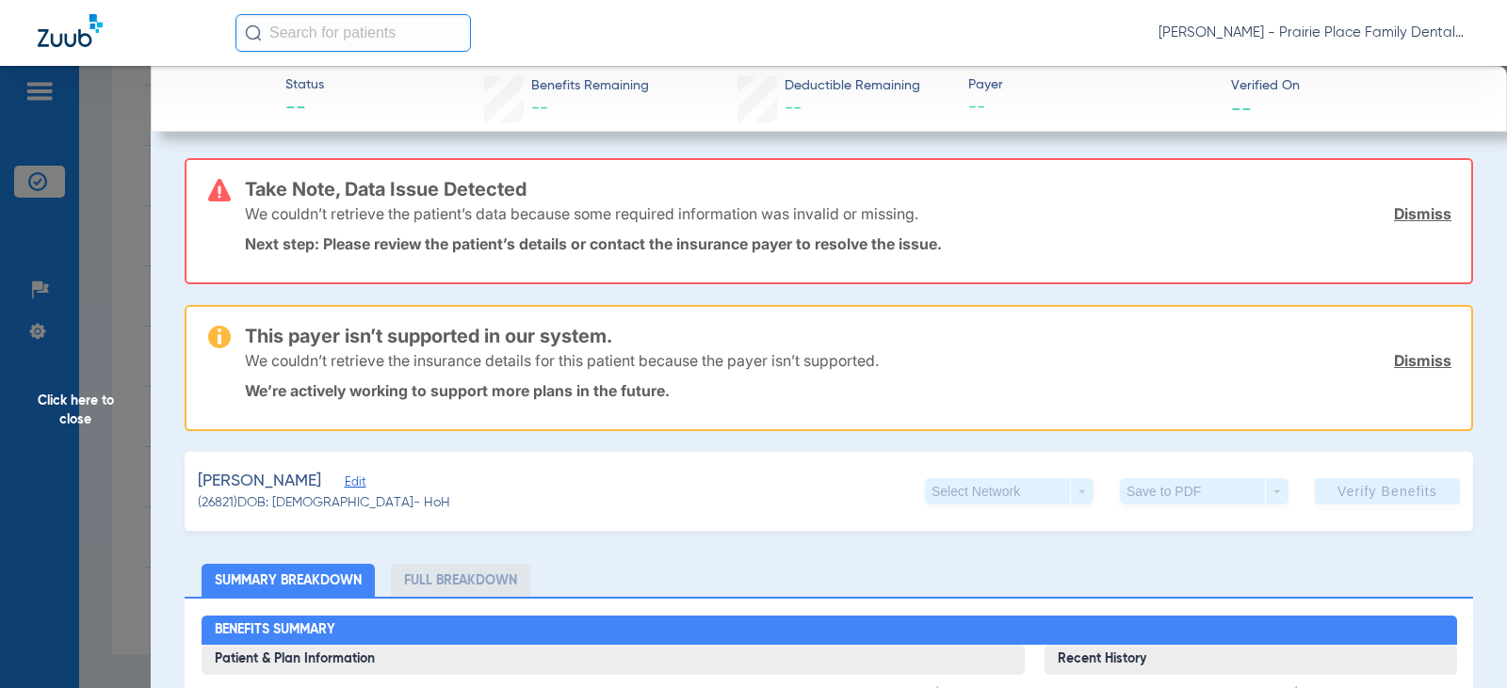
click at [73, 411] on span "Click here to close" at bounding box center [75, 410] width 151 height 688
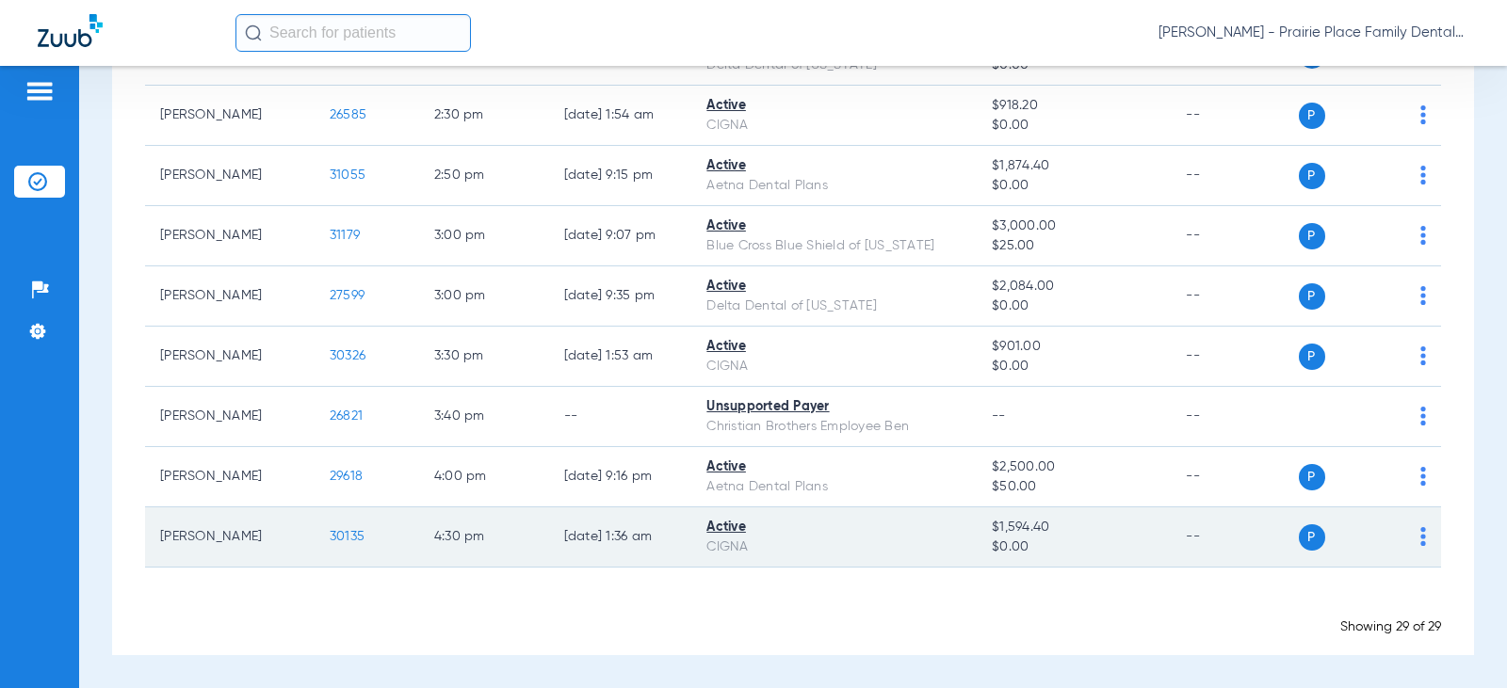
click at [334, 539] on span "30135" at bounding box center [347, 536] width 35 height 13
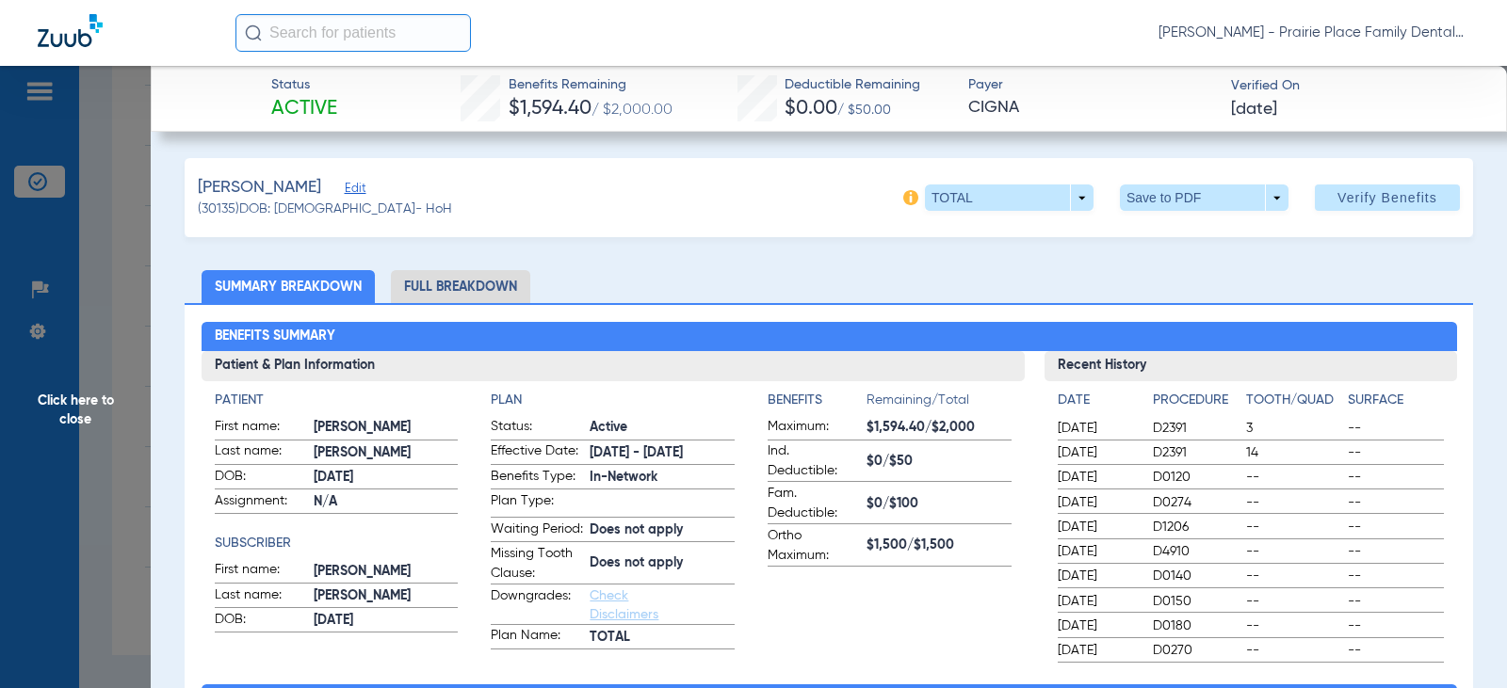
click at [480, 282] on li "Full Breakdown" at bounding box center [460, 286] width 139 height 33
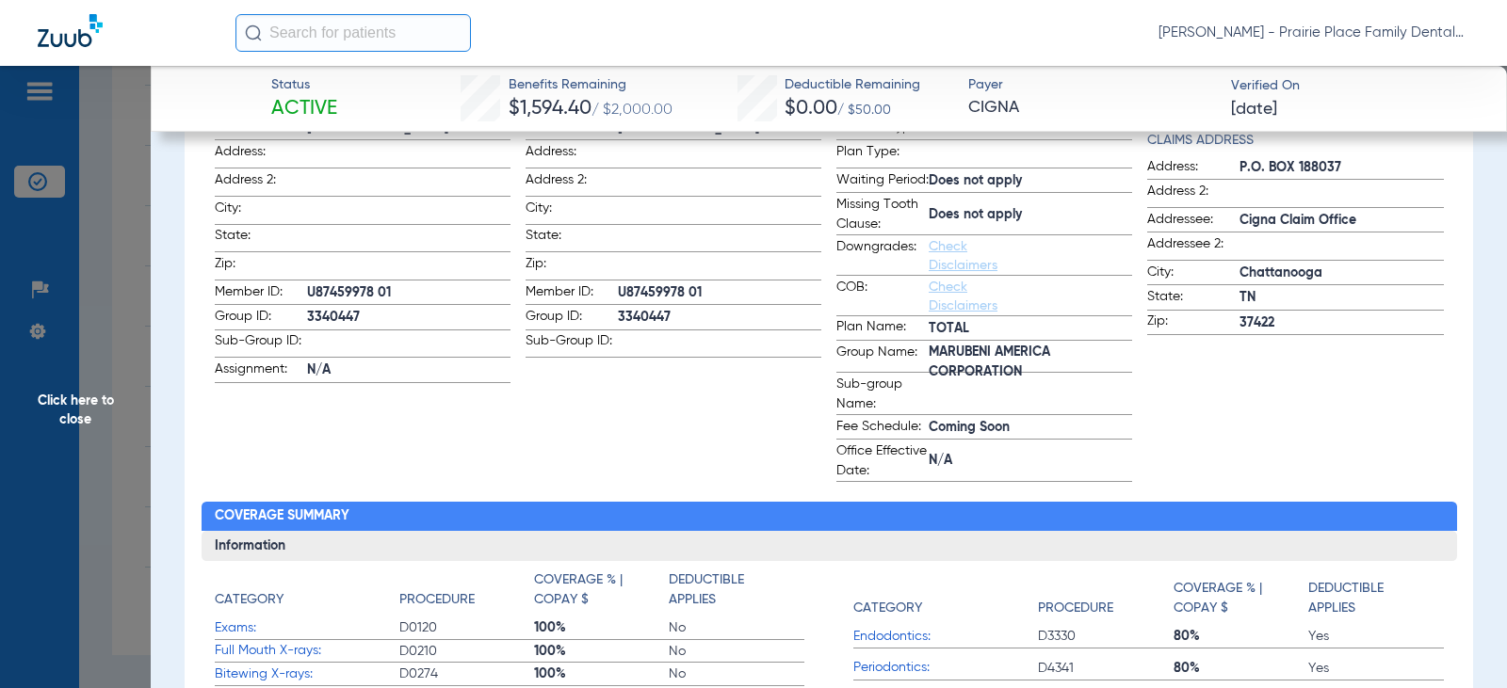
scroll to position [377, 0]
